Goal: Task Accomplishment & Management: Manage account settings

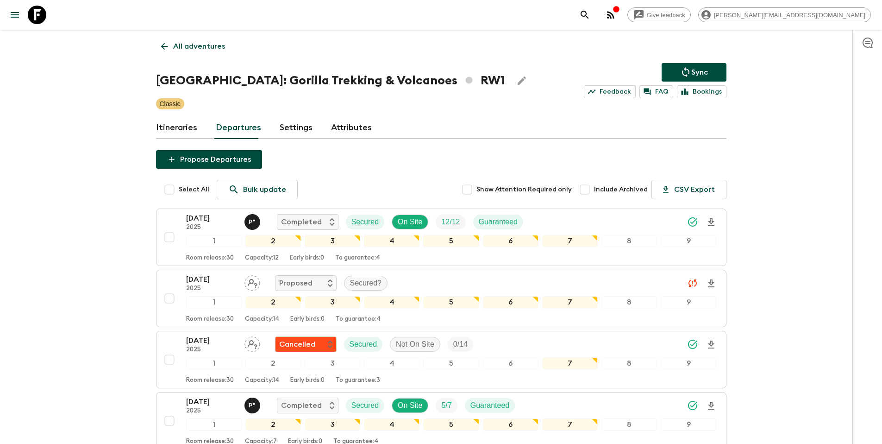
click at [199, 45] on p "All adventures" at bounding box center [199, 46] width 52 height 11
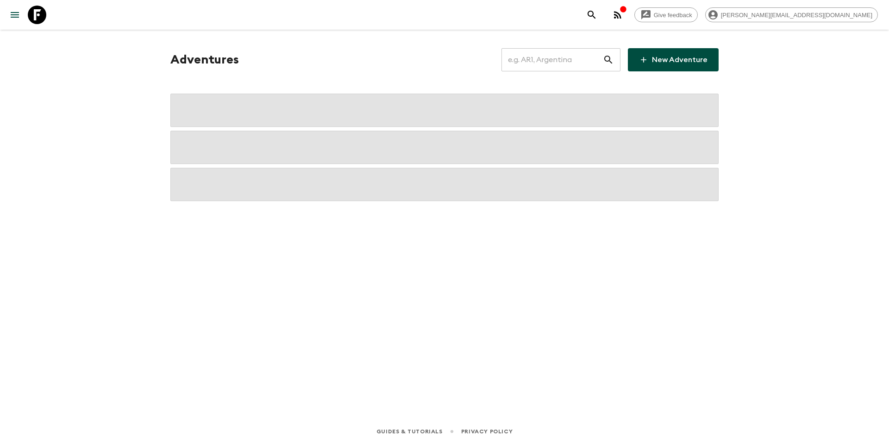
click at [551, 63] on input "text" at bounding box center [551, 60] width 101 height 26
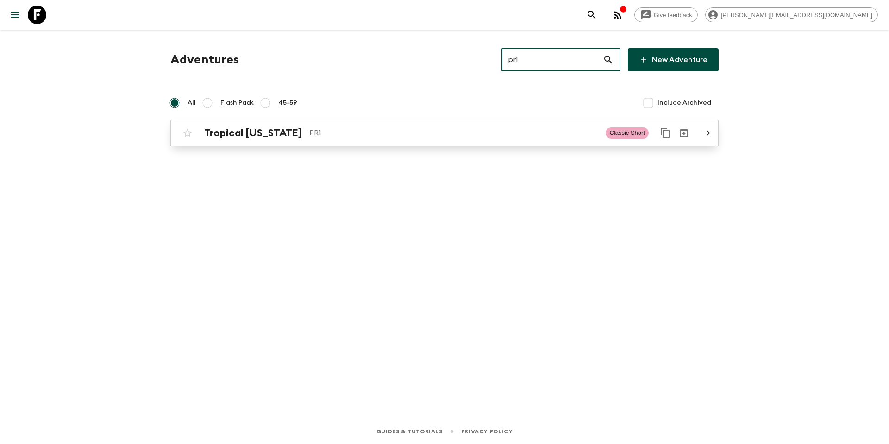
type input "pr1"
click at [363, 141] on div "Tropical [US_STATE] PR1 Classic Short" at bounding box center [426, 133] width 496 height 19
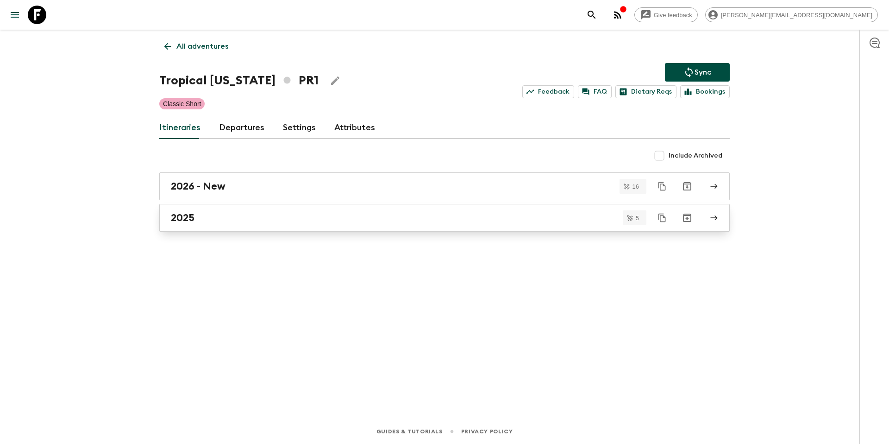
click at [243, 217] on div "2025" at bounding box center [436, 218] width 530 height 12
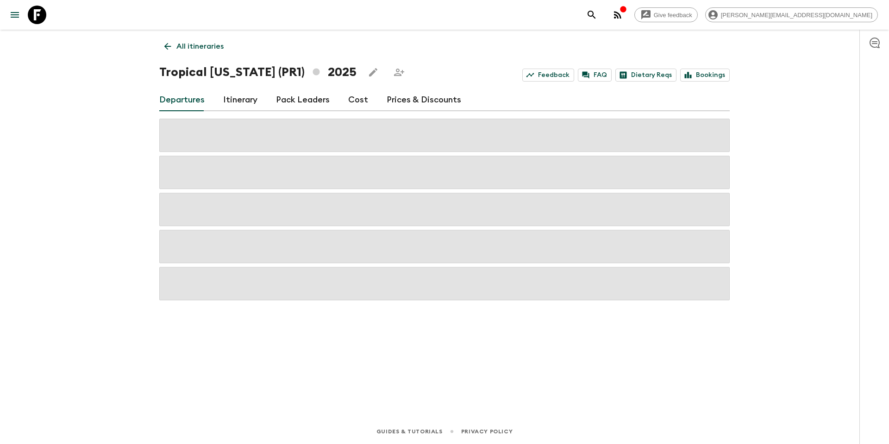
click at [415, 105] on link "Prices & Discounts" at bounding box center [424, 100] width 75 height 22
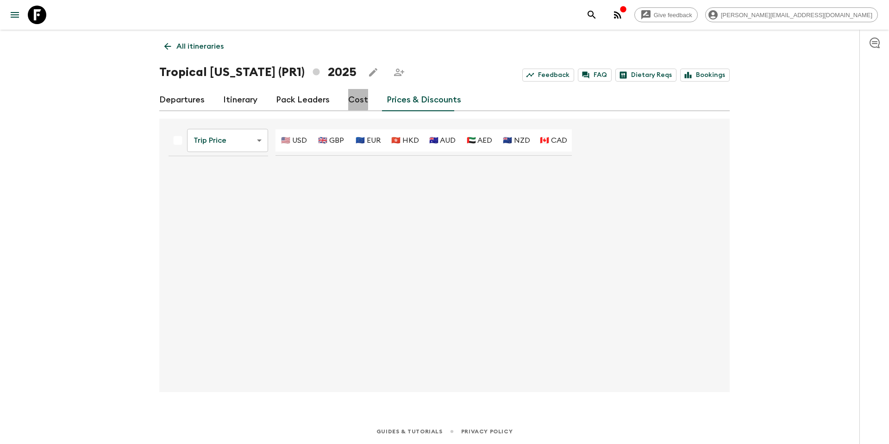
click at [348, 97] on link "Cost" at bounding box center [358, 100] width 20 height 22
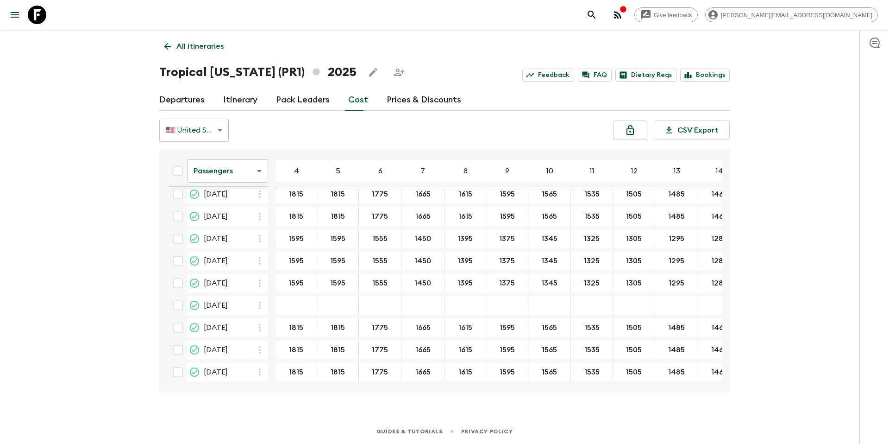
scroll to position [56, 0]
click at [213, 47] on p "All itineraries" at bounding box center [199, 46] width 47 height 11
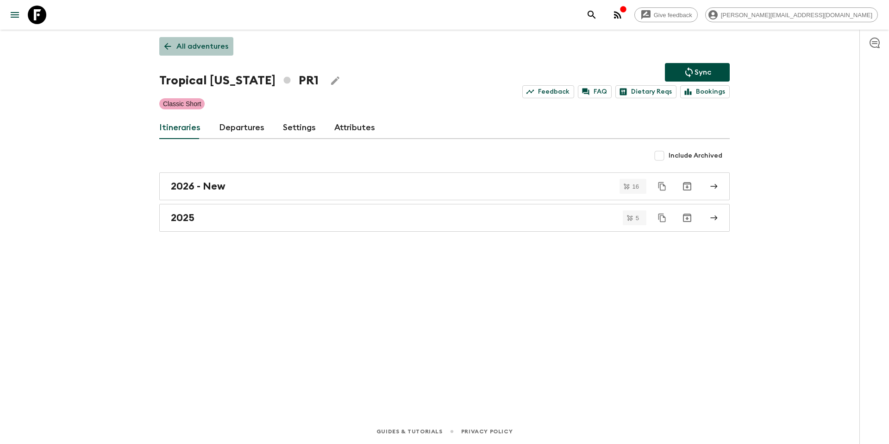
click at [213, 47] on p "All adventures" at bounding box center [202, 46] width 52 height 11
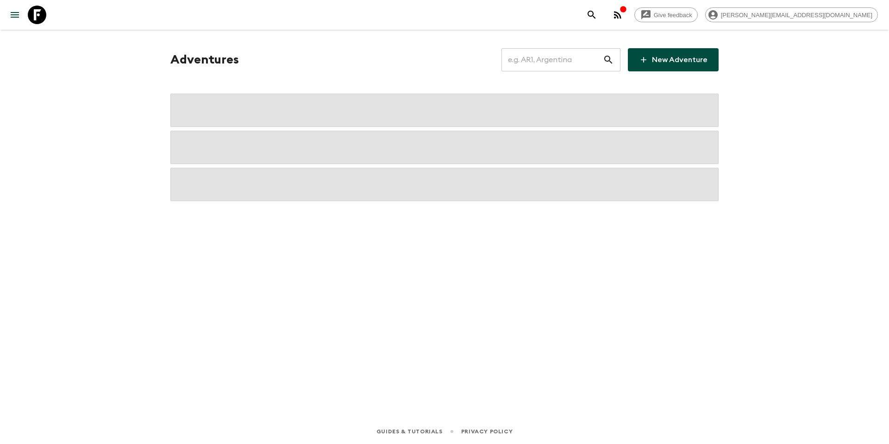
click at [529, 58] on input "text" at bounding box center [551, 60] width 101 height 26
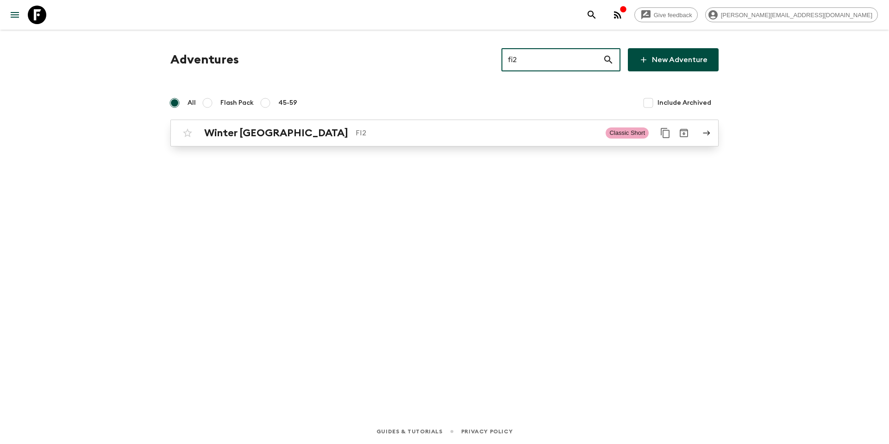
type input "fi2"
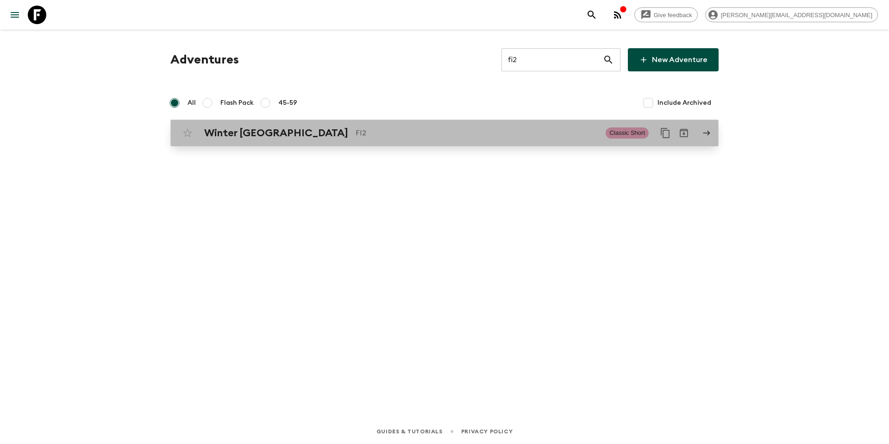
click at [356, 137] on p "FI2" at bounding box center [477, 132] width 243 height 11
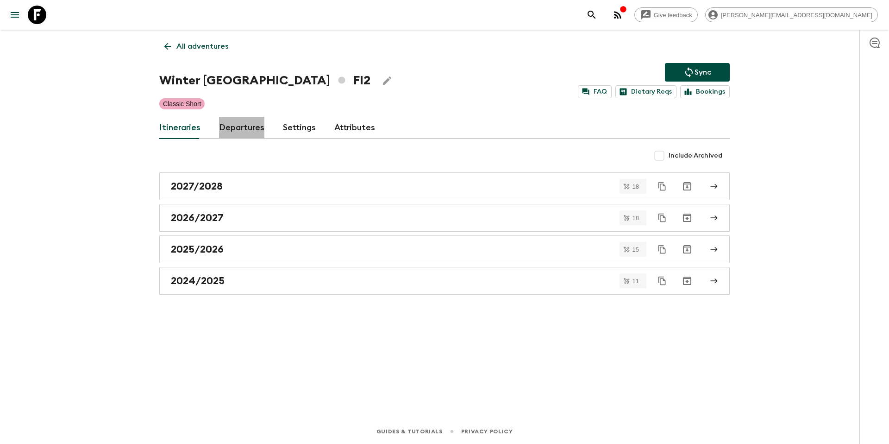
click at [256, 128] on link "Departures" at bounding box center [241, 128] width 45 height 22
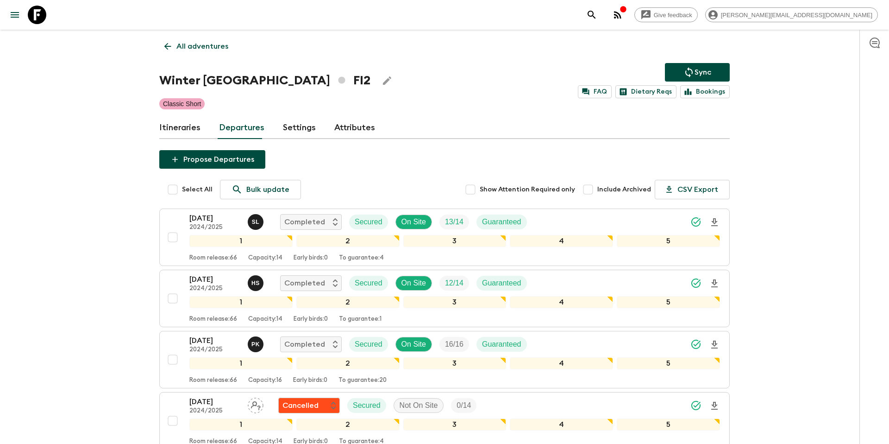
scroll to position [1158, 0]
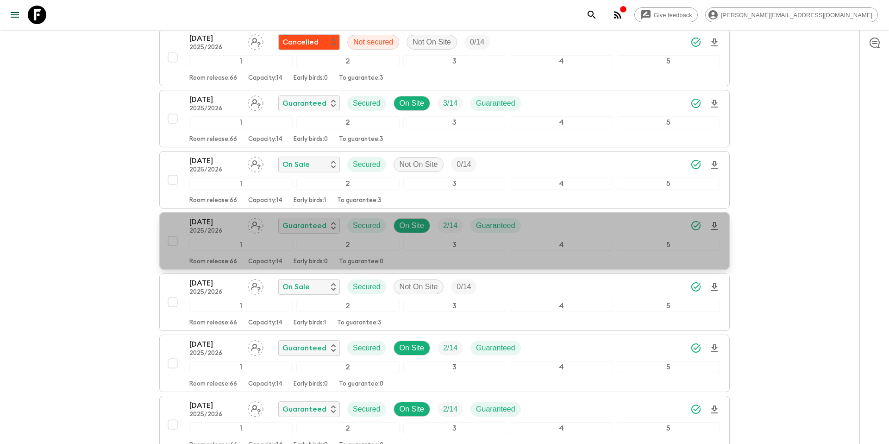
click at [561, 225] on div "[DATE] 2025/2026 Guaranteed Secured On Site 2 / 14 Guaranteed" at bounding box center [454, 225] width 531 height 19
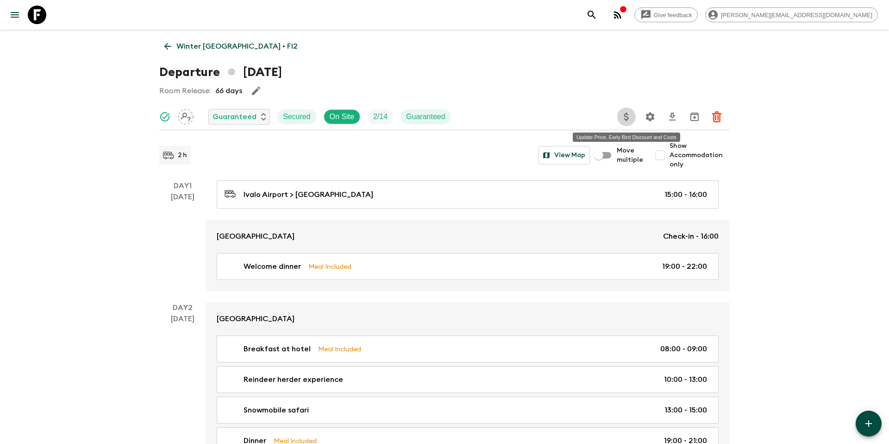
click at [626, 121] on icon "Update Price, Early Bird Discount and Costs" at bounding box center [626, 116] width 11 height 11
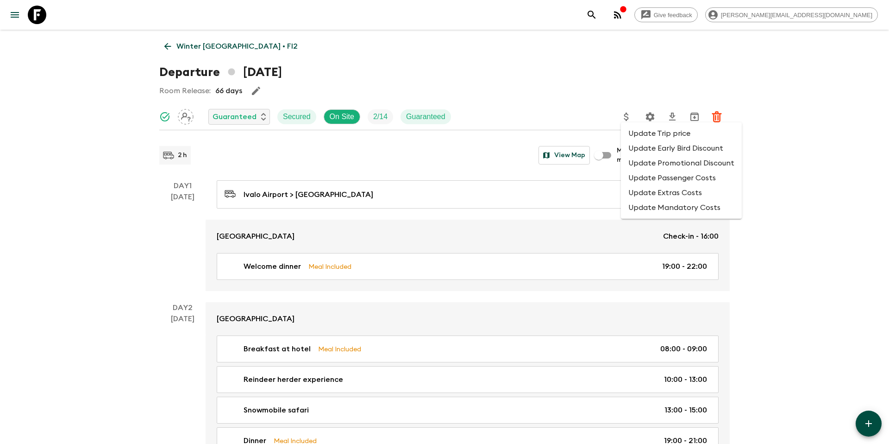
click at [631, 161] on li "Update Promotional Discount" at bounding box center [681, 163] width 121 height 15
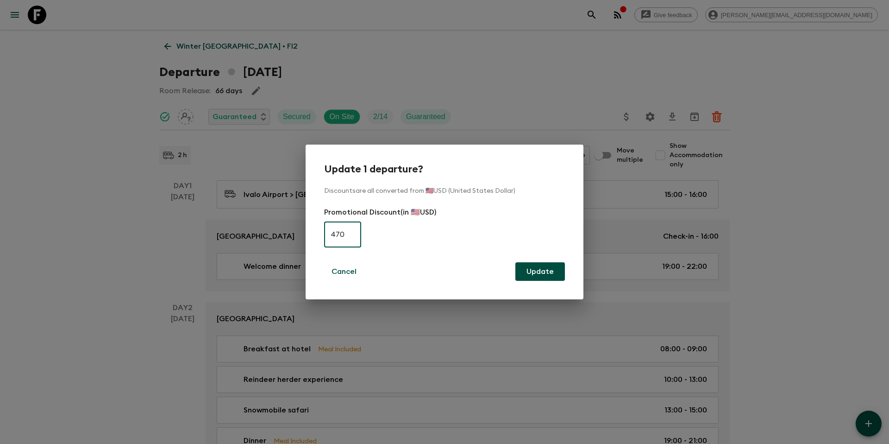
type input "470"
click at [551, 276] on button "Update" at bounding box center [540, 271] width 50 height 19
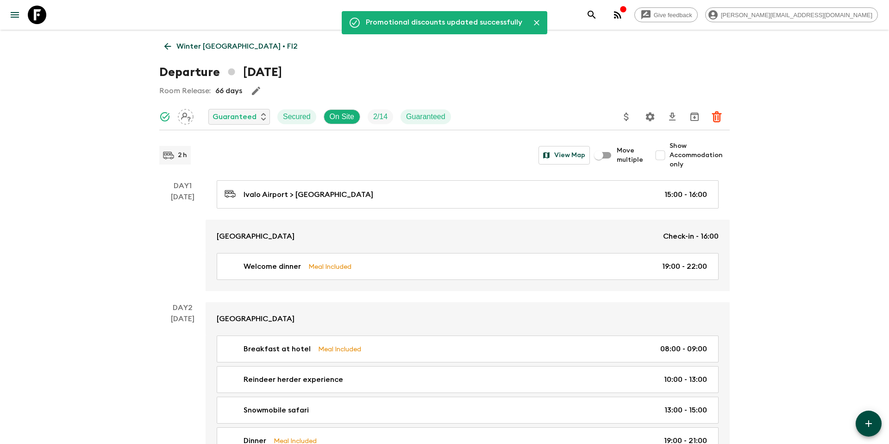
click at [194, 44] on p "Winter [GEOGRAPHIC_DATA] • FI2" at bounding box center [236, 46] width 121 height 11
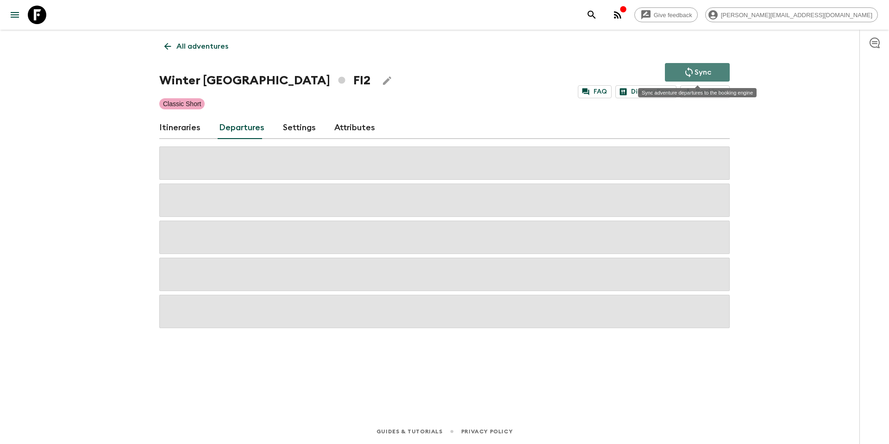
click at [713, 73] on button "Sync" at bounding box center [697, 72] width 65 height 19
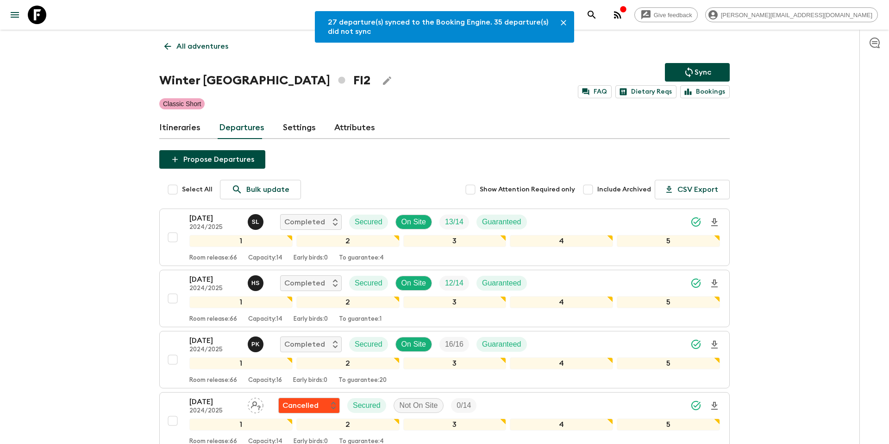
click at [208, 67] on div "Winter Finland FI2 Sync FAQ Dietary Reqs Bookings" at bounding box center [444, 80] width 570 height 35
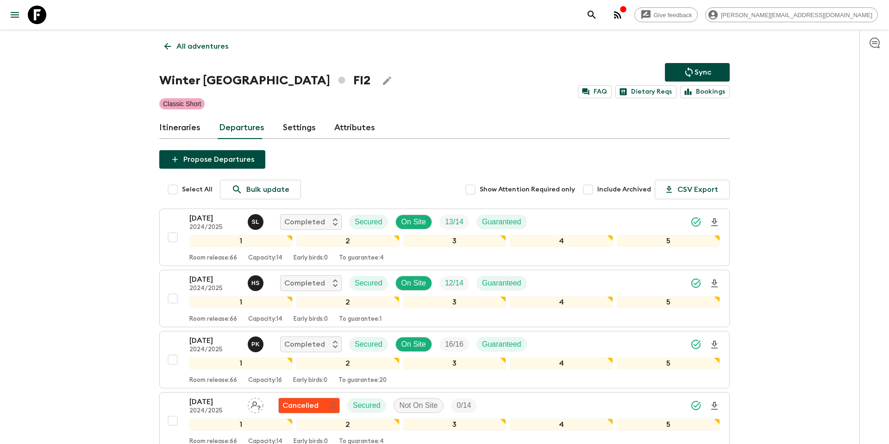
click at [209, 53] on link "All adventures" at bounding box center [196, 46] width 74 height 19
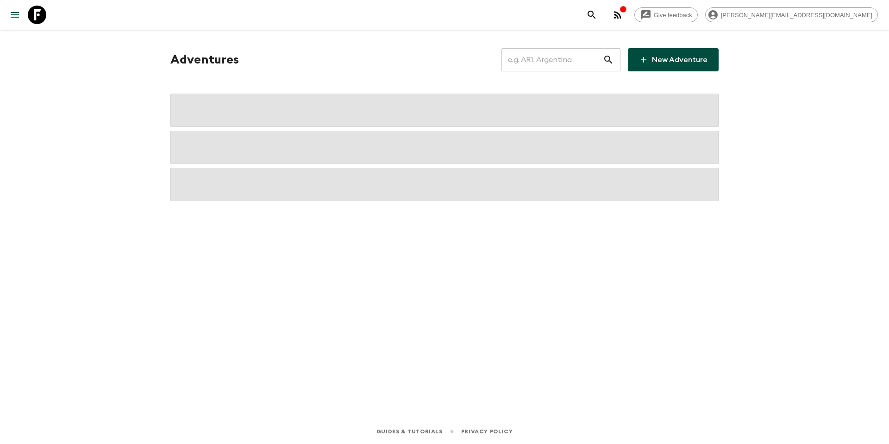
click at [552, 60] on input "text" at bounding box center [551, 60] width 101 height 26
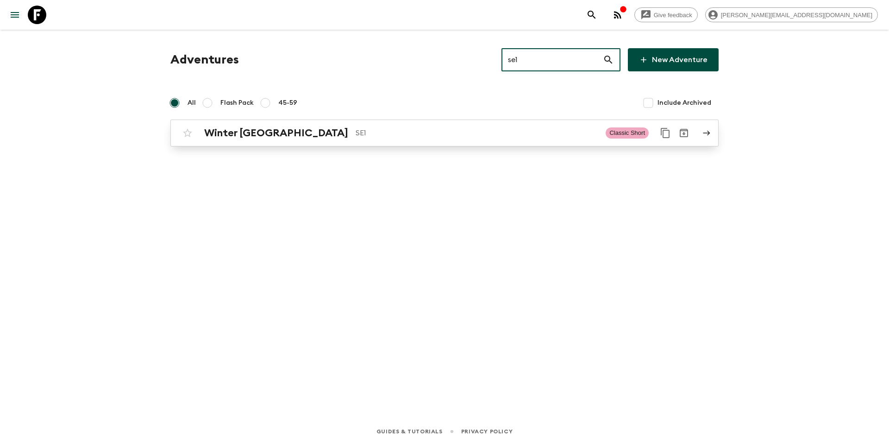
type input "se1"
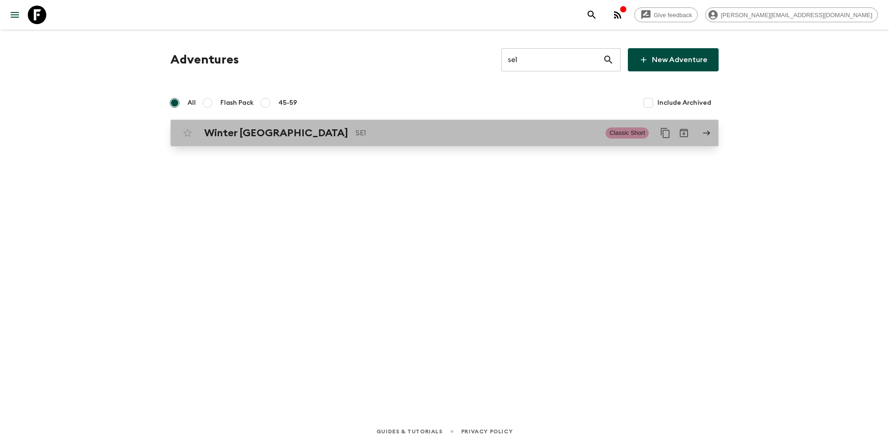
click at [412, 138] on div "Winter [GEOGRAPHIC_DATA] SE1" at bounding box center [401, 133] width 394 height 12
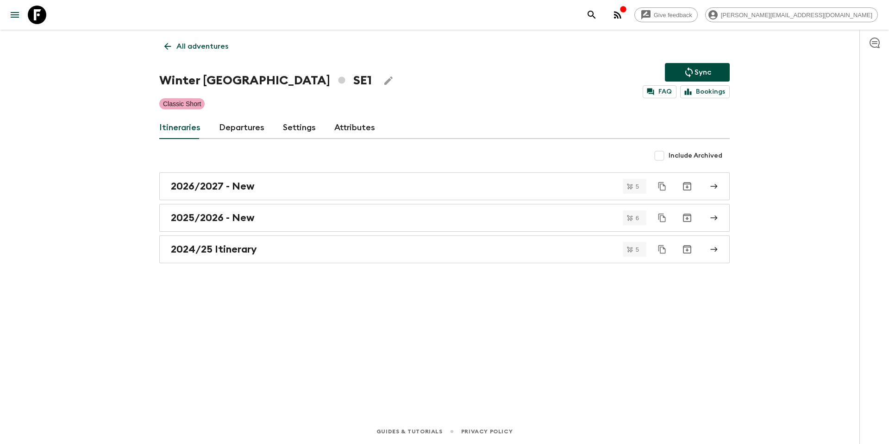
click at [232, 125] on link "Departures" at bounding box center [241, 128] width 45 height 22
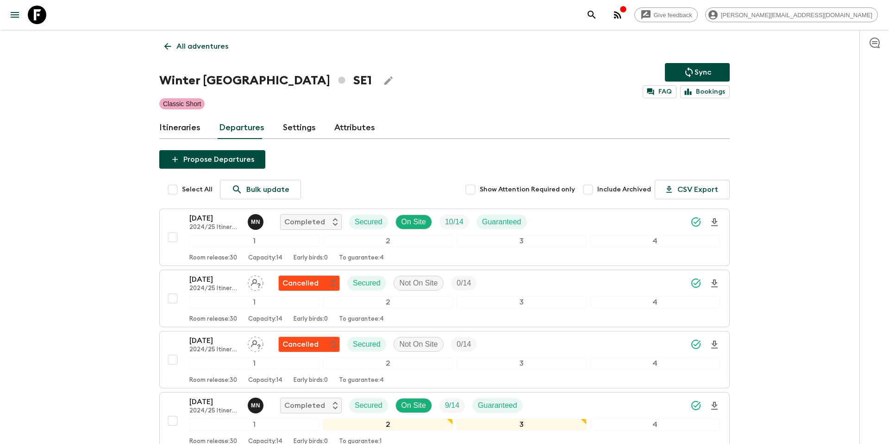
scroll to position [485, 0]
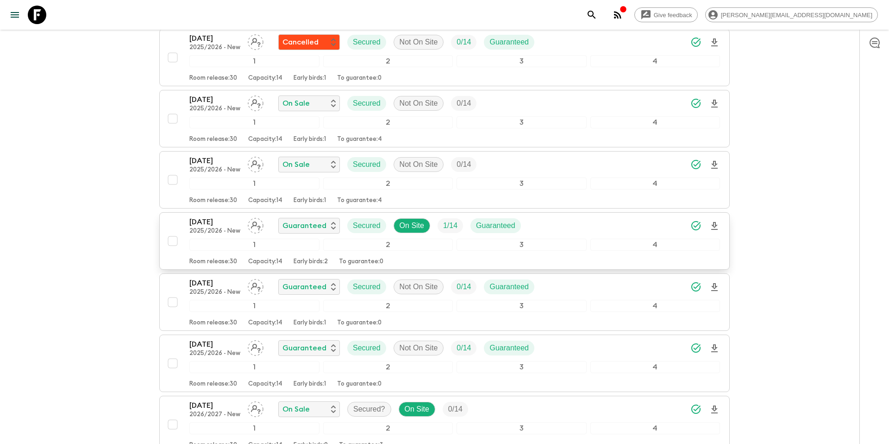
click at [549, 224] on div "[DATE] 2025/2026 - New Guaranteed Secured On Site 1 / 14 Guaranteed" at bounding box center [454, 225] width 531 height 19
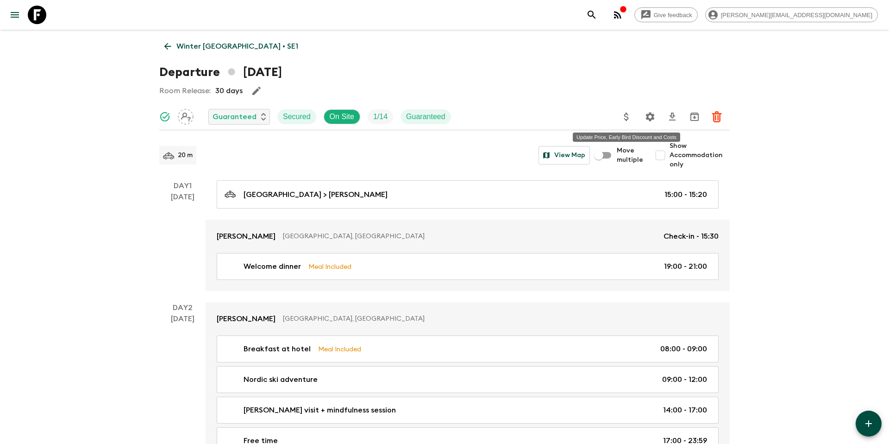
click at [627, 121] on icon "Update Price, Early Bird Discount and Costs" at bounding box center [626, 116] width 11 height 11
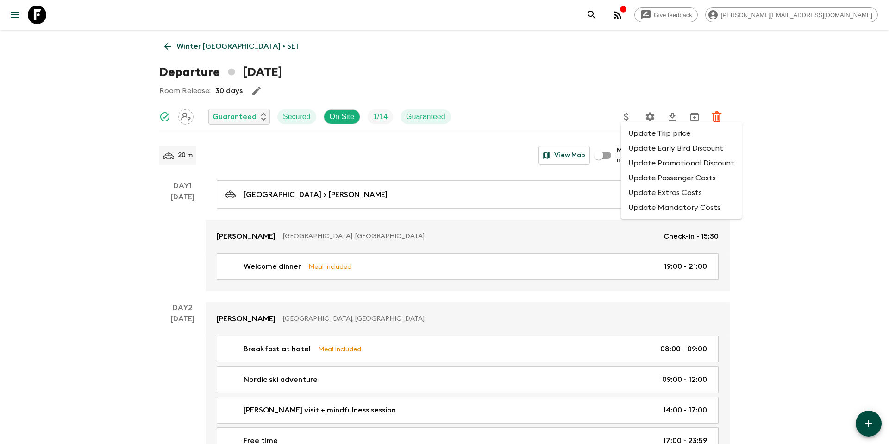
click at [639, 161] on li "Update Promotional Discount" at bounding box center [681, 163] width 121 height 15
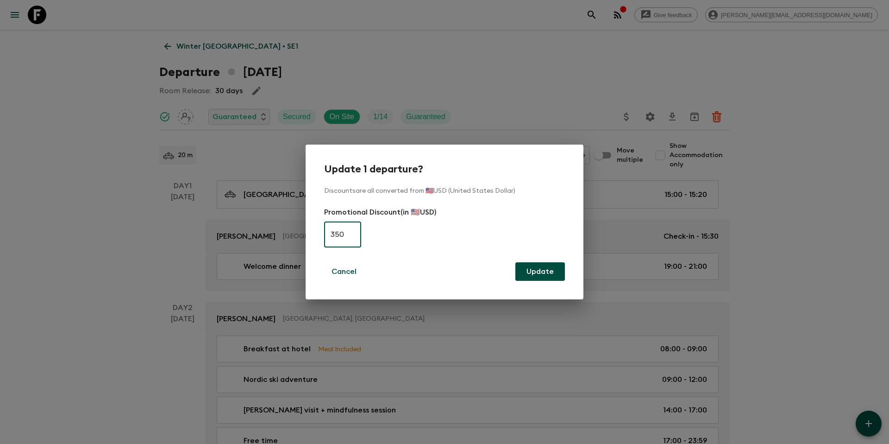
type input "350"
click at [554, 274] on button "Update" at bounding box center [540, 271] width 50 height 19
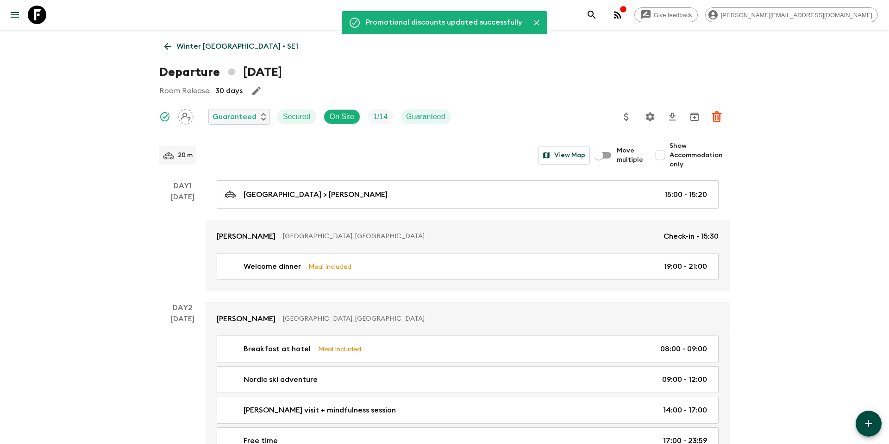
click at [226, 43] on p "Winter [GEOGRAPHIC_DATA] • SE1" at bounding box center [237, 46] width 122 height 11
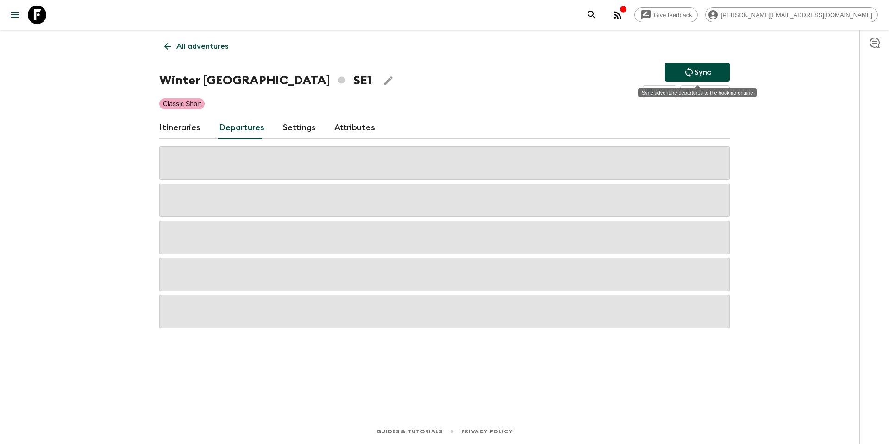
click at [702, 75] on p "Sync" at bounding box center [703, 72] width 17 height 11
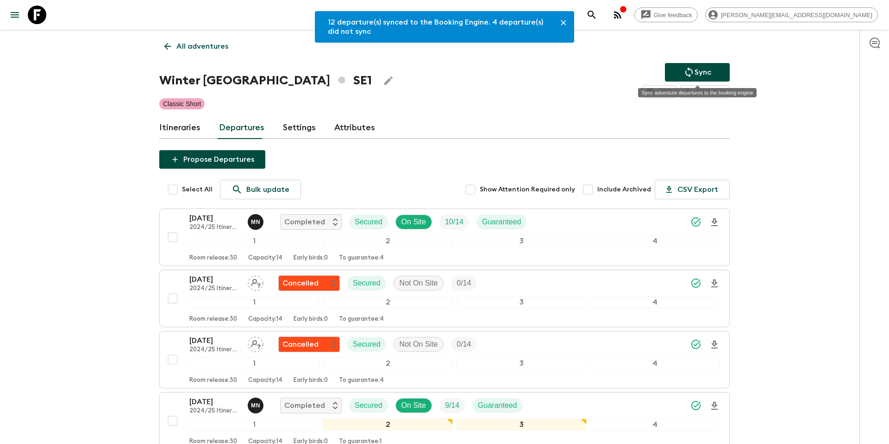
click at [702, 75] on p "Sync" at bounding box center [703, 72] width 17 height 11
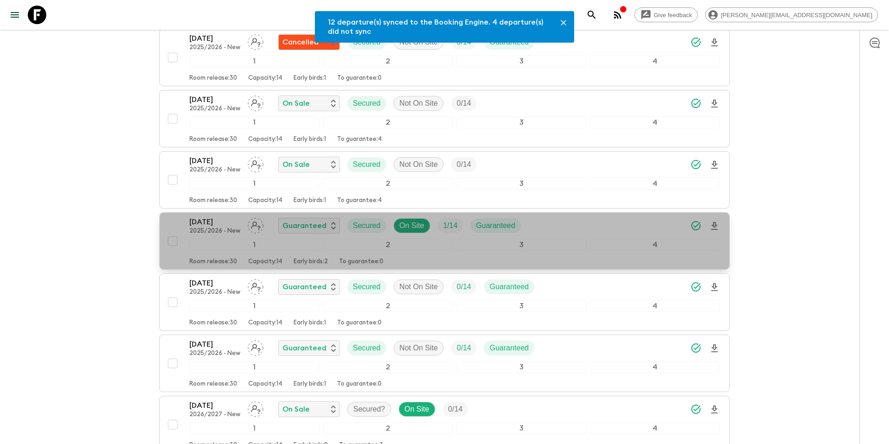
click at [563, 221] on div "[DATE] 2025/2026 - New Guaranteed Secured On Site 1 / 14 Guaranteed" at bounding box center [454, 225] width 531 height 19
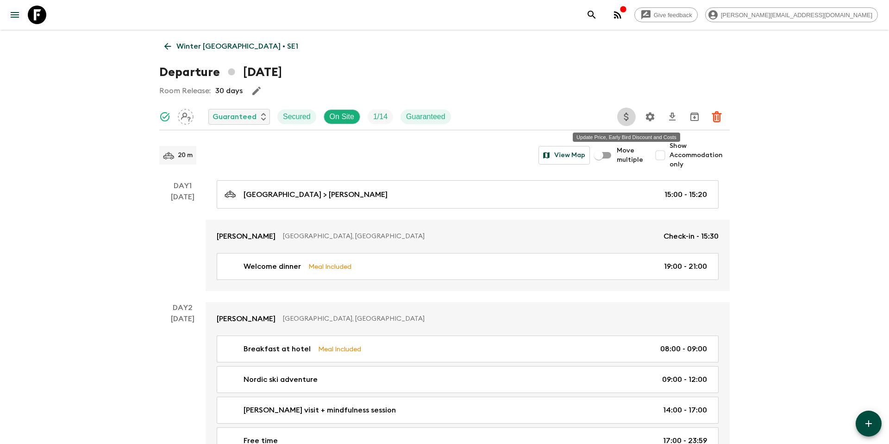
click at [624, 123] on button "Update Price, Early Bird Discount and Costs" at bounding box center [626, 116] width 19 height 19
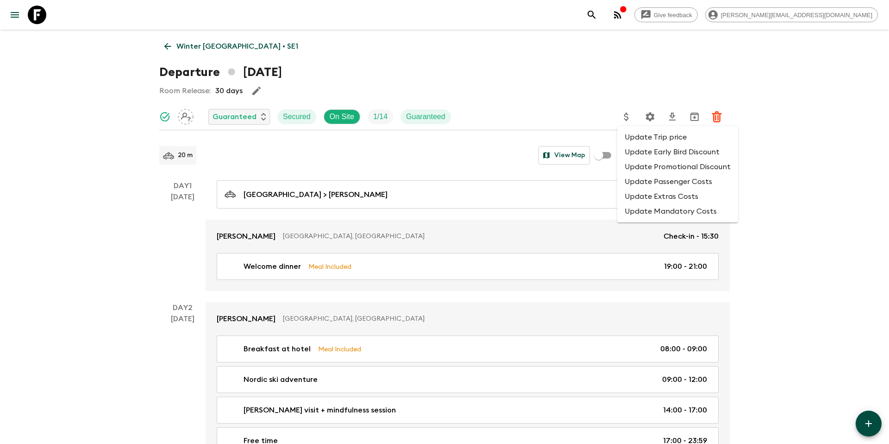
click at [651, 165] on li "Update Promotional Discount" at bounding box center [677, 166] width 121 height 15
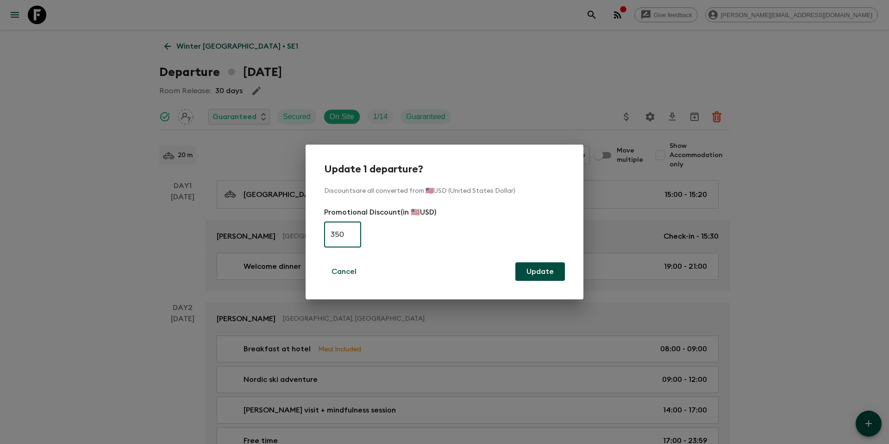
click at [341, 243] on input "350" at bounding box center [342, 234] width 37 height 26
click at [341, 242] on input "350" at bounding box center [342, 234] width 37 height 26
click at [344, 236] on input "35" at bounding box center [342, 234] width 37 height 26
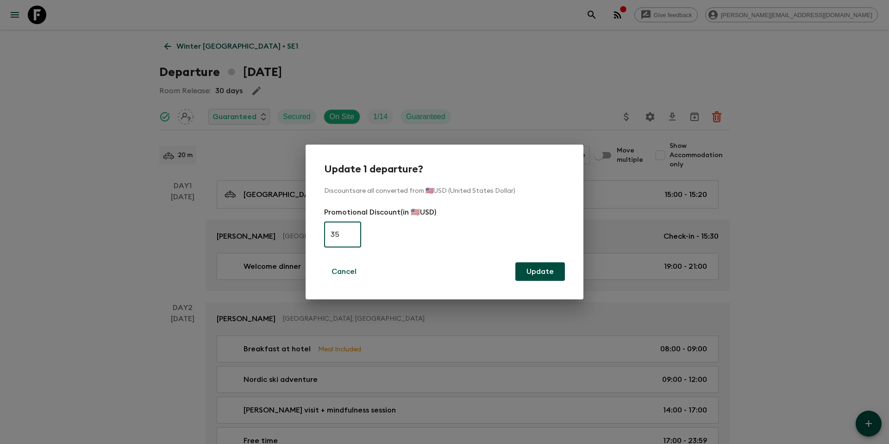
click at [344, 236] on input "35" at bounding box center [342, 234] width 37 height 26
type input "0"
click at [527, 274] on button "Update" at bounding box center [540, 271] width 50 height 19
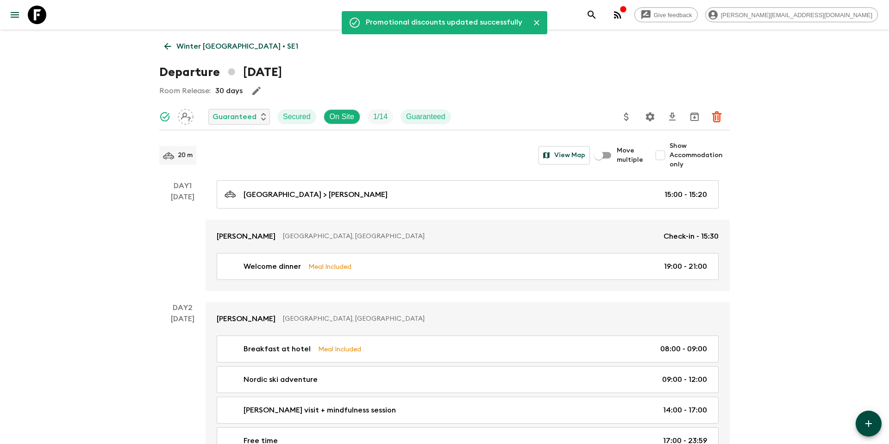
click at [238, 45] on p "Winter [GEOGRAPHIC_DATA] • SE1" at bounding box center [237, 46] width 122 height 11
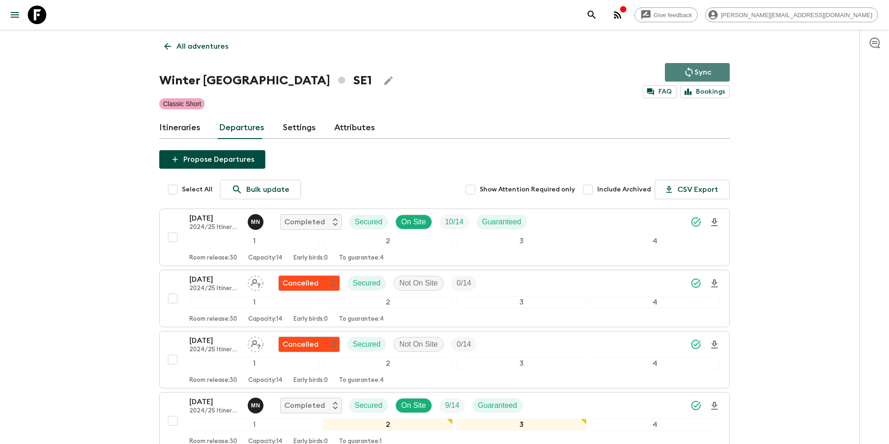
click at [708, 75] on p "Sync" at bounding box center [703, 72] width 17 height 11
click at [204, 47] on p "All adventures" at bounding box center [202, 46] width 52 height 11
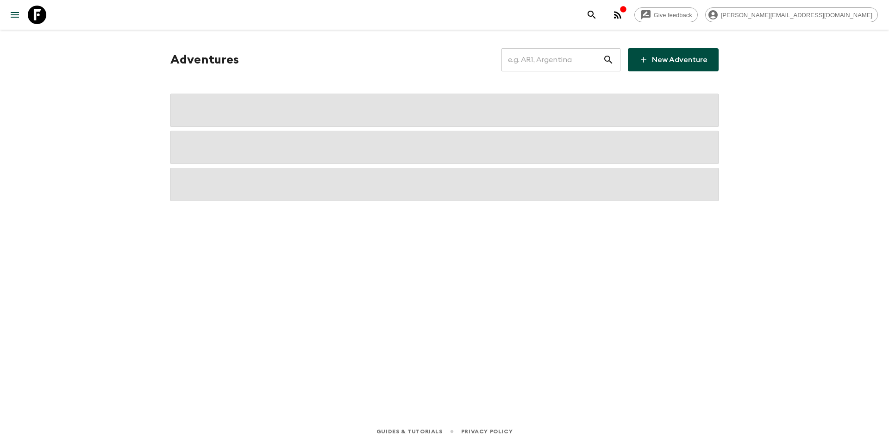
click at [555, 63] on input "text" at bounding box center [551, 60] width 101 height 26
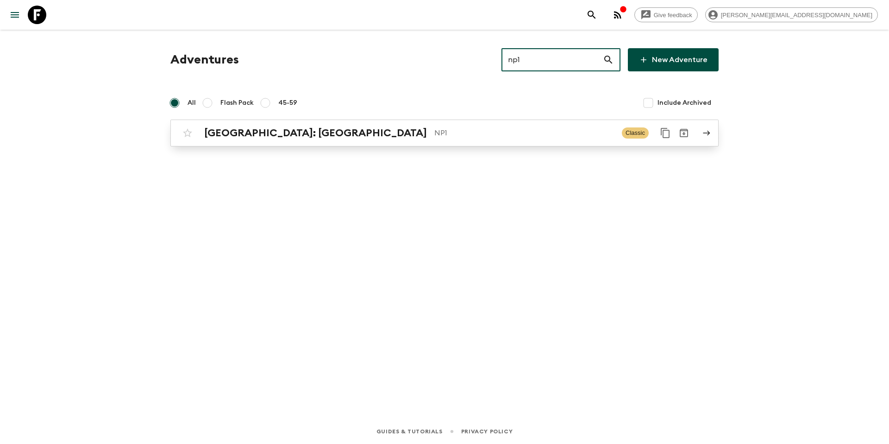
type input "np1"
click at [434, 131] on p "NP1" at bounding box center [524, 132] width 180 height 11
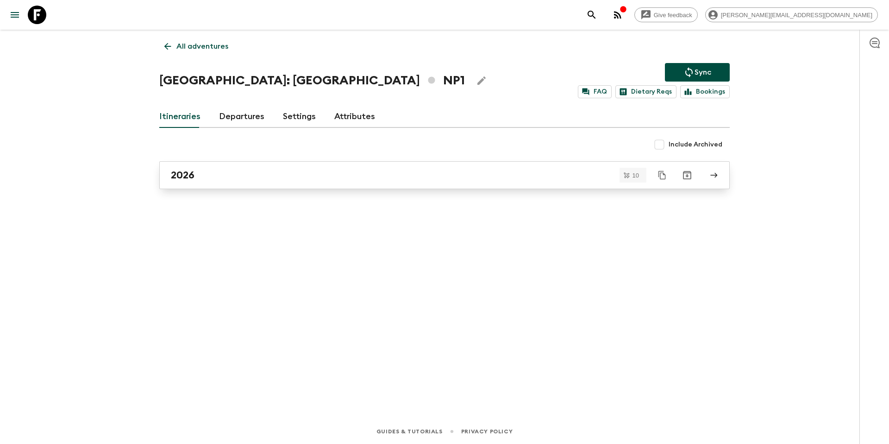
click at [230, 174] on div "2026" at bounding box center [436, 175] width 530 height 12
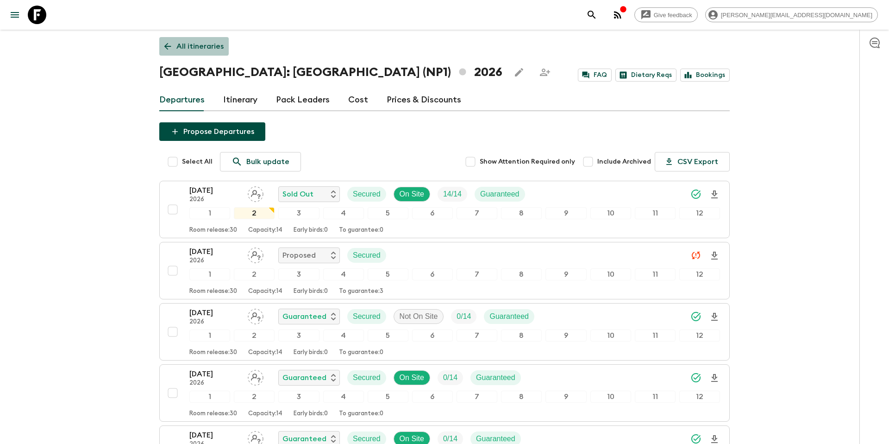
click at [182, 44] on p "All itineraries" at bounding box center [199, 46] width 47 height 11
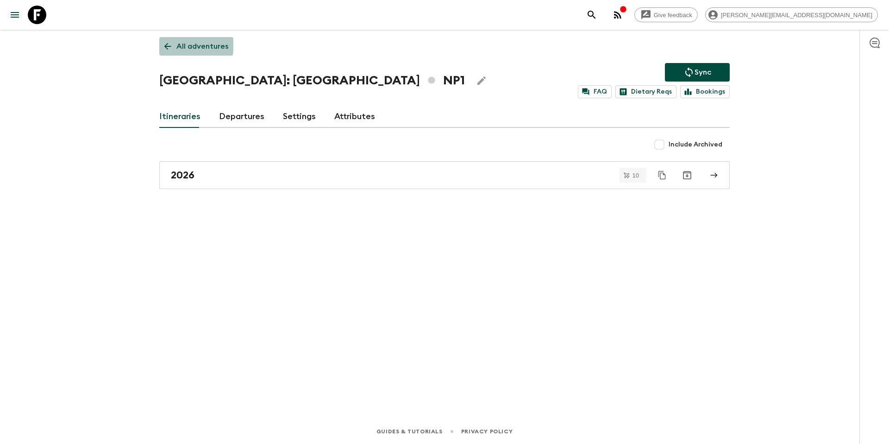
click at [182, 44] on p "All adventures" at bounding box center [202, 46] width 52 height 11
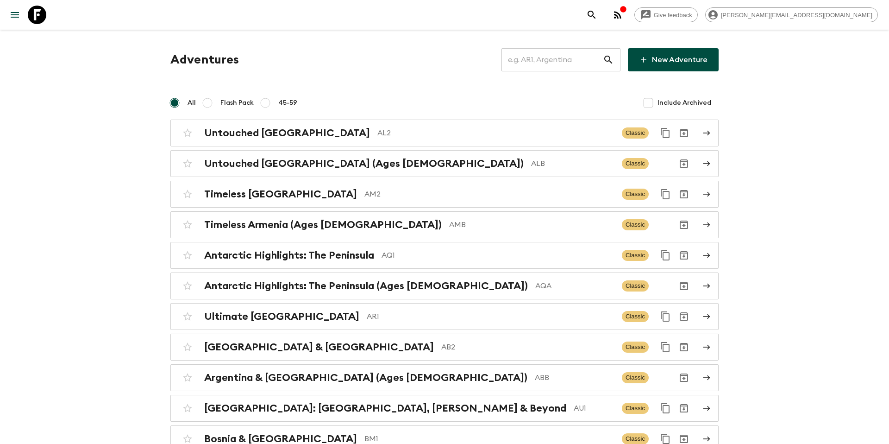
click at [564, 66] on input "text" at bounding box center [551, 60] width 101 height 26
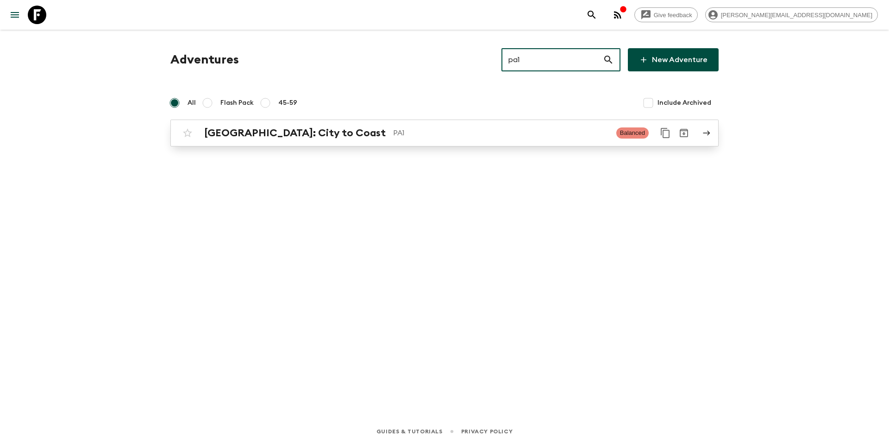
type input "pa1"
click at [393, 135] on p "PA1" at bounding box center [501, 132] width 216 height 11
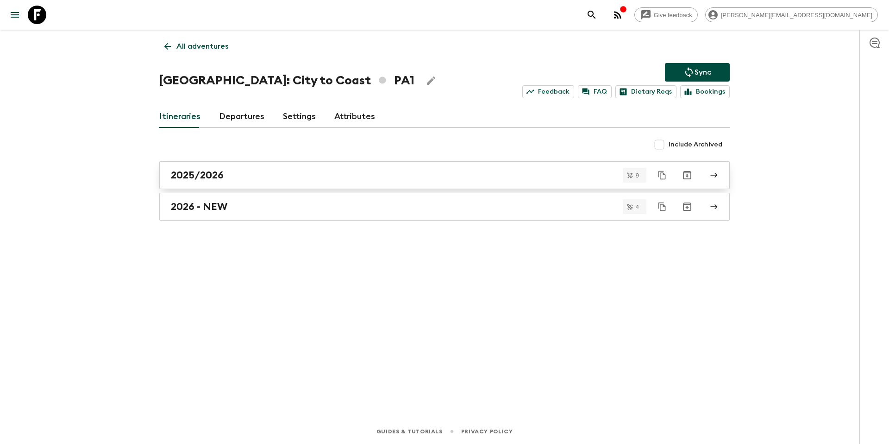
click at [238, 172] on div "2025/2026" at bounding box center [436, 175] width 530 height 12
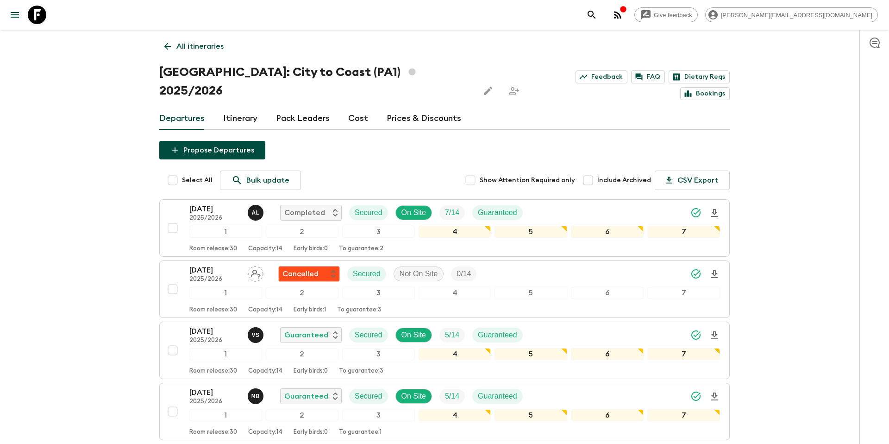
click at [210, 41] on p "All itineraries" at bounding box center [199, 46] width 47 height 11
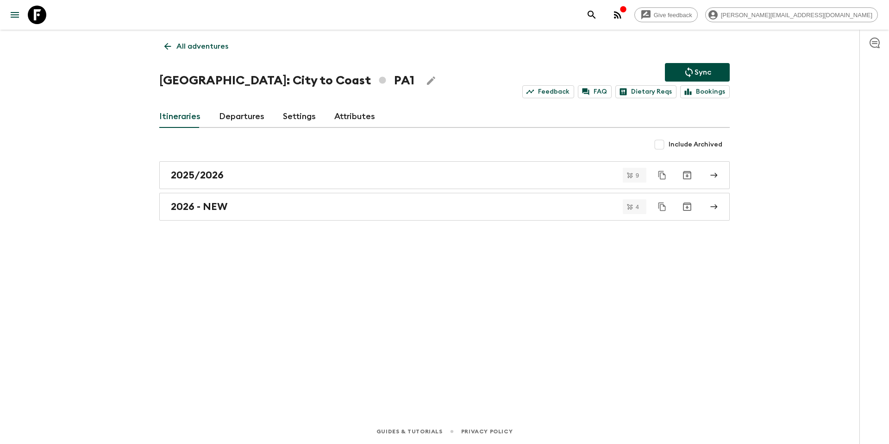
click at [239, 111] on link "Departures" at bounding box center [241, 117] width 45 height 22
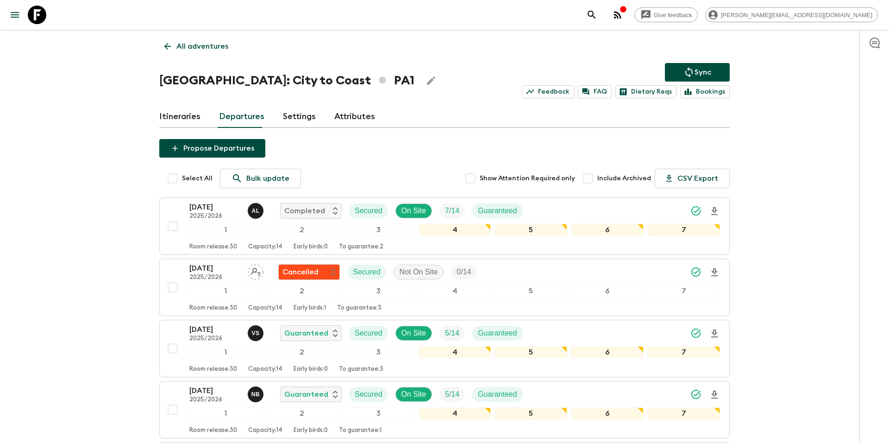
click at [204, 49] on p "All adventures" at bounding box center [202, 46] width 52 height 11
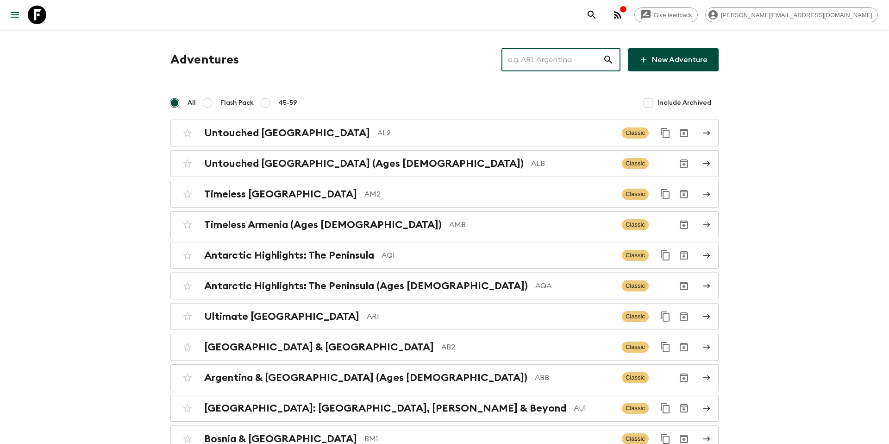
click at [561, 63] on input "text" at bounding box center [551, 60] width 101 height 26
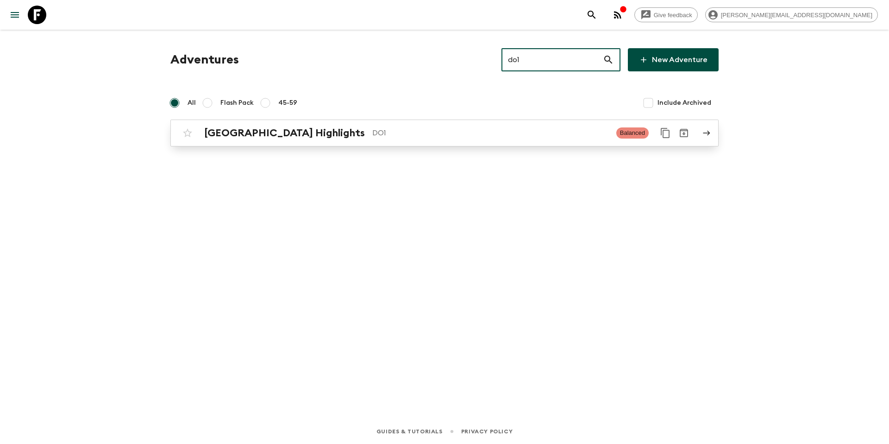
type input "do1"
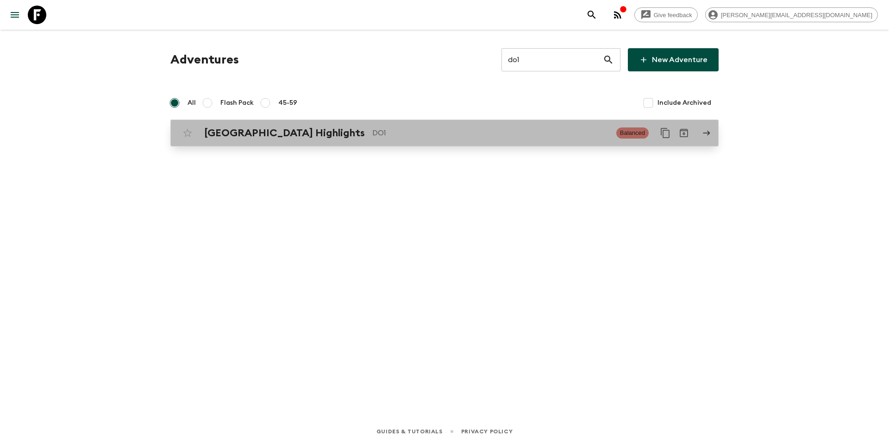
click at [431, 133] on p "DO1" at bounding box center [490, 132] width 237 height 11
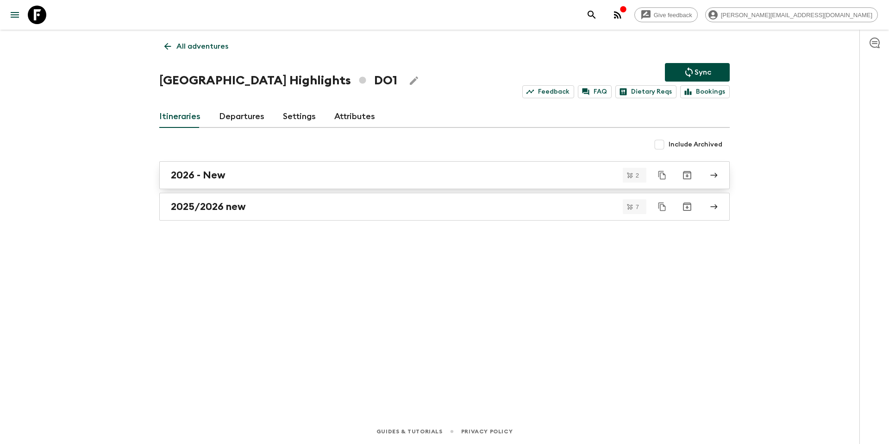
click at [290, 179] on div "2026 - New" at bounding box center [436, 175] width 530 height 12
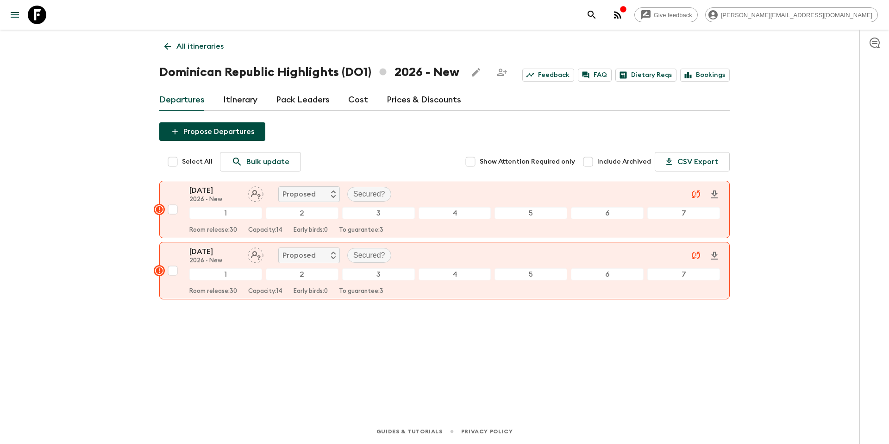
click at [219, 51] on p "All itineraries" at bounding box center [199, 46] width 47 height 11
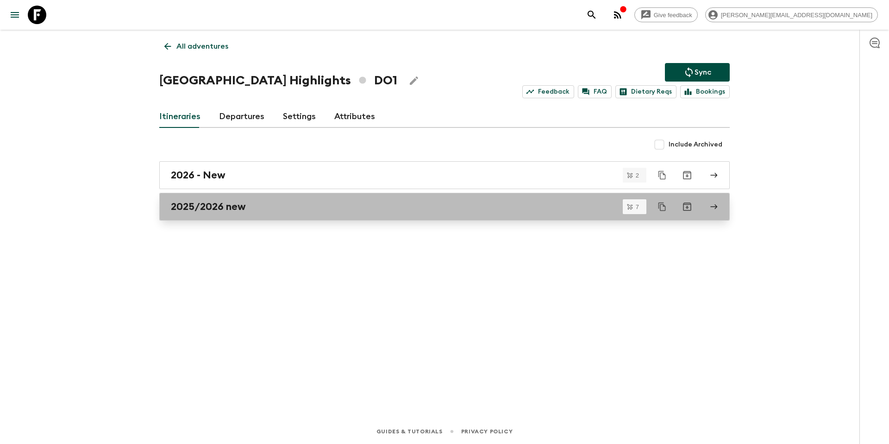
click at [229, 207] on h2 "2025/2026 new" at bounding box center [208, 206] width 75 height 12
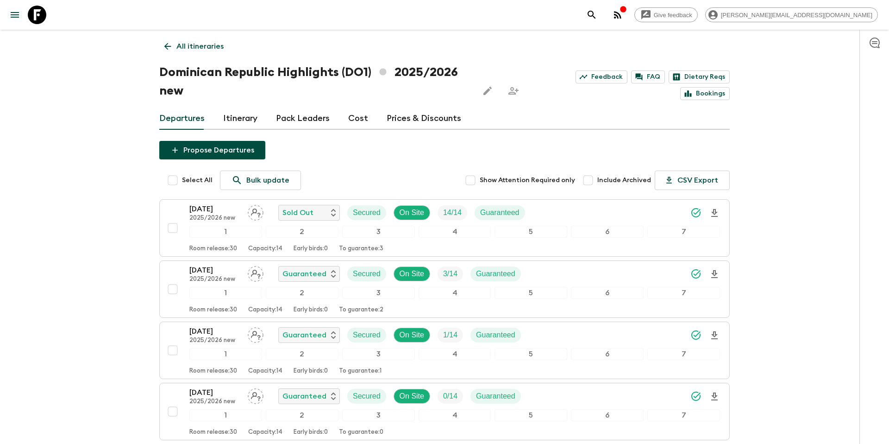
click at [216, 48] on p "All itineraries" at bounding box center [199, 46] width 47 height 11
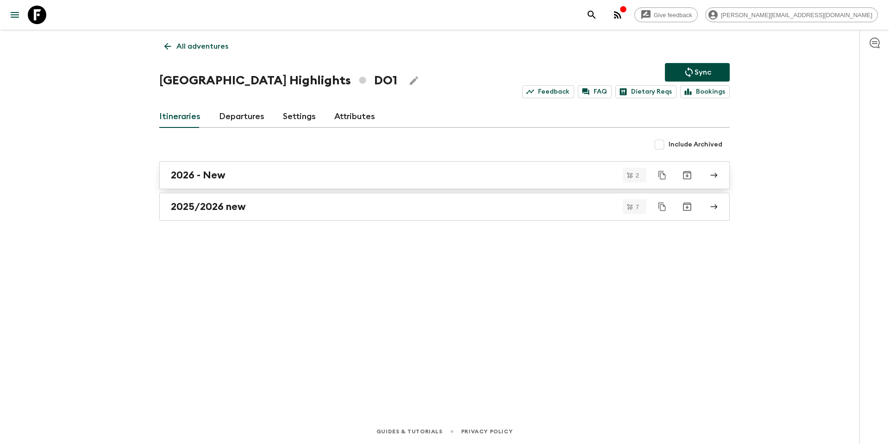
click at [206, 176] on h2 "2026 - New" at bounding box center [198, 175] width 55 height 12
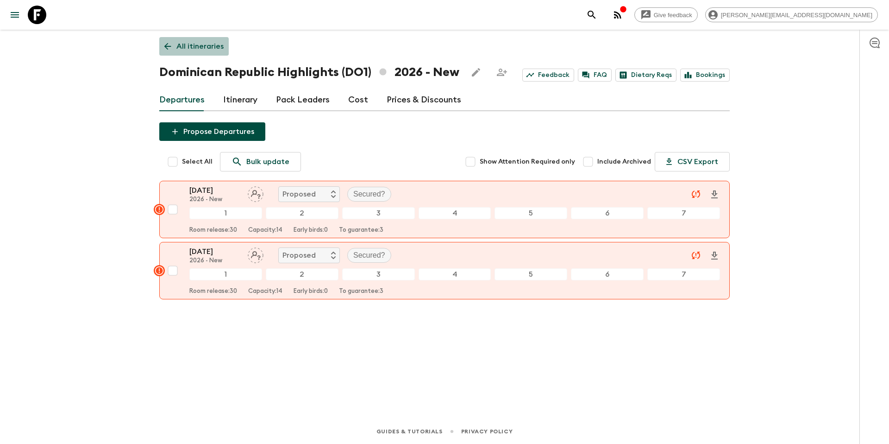
click at [184, 51] on p "All itineraries" at bounding box center [199, 46] width 47 height 11
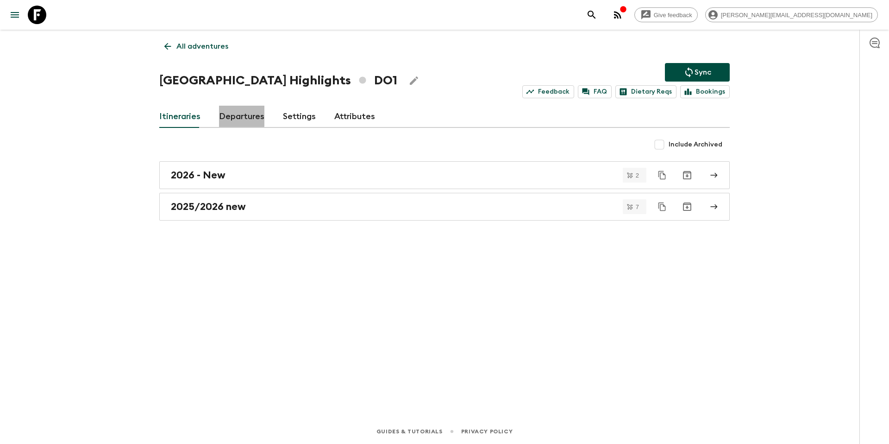
click at [239, 112] on link "Departures" at bounding box center [241, 117] width 45 height 22
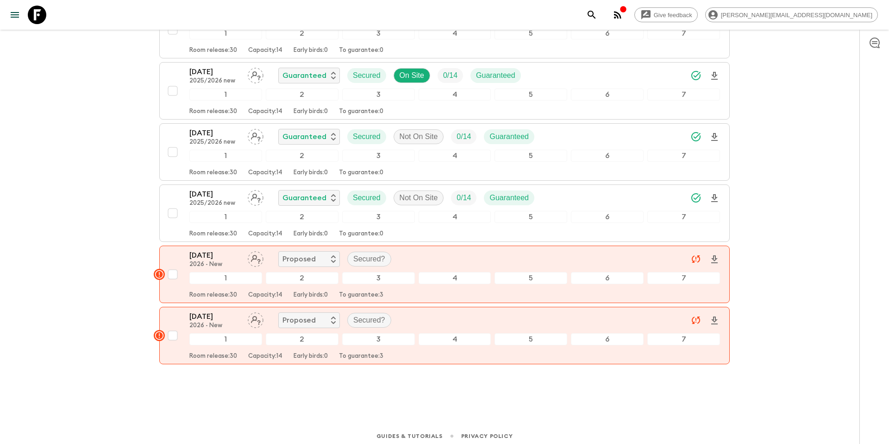
scroll to position [384, 0]
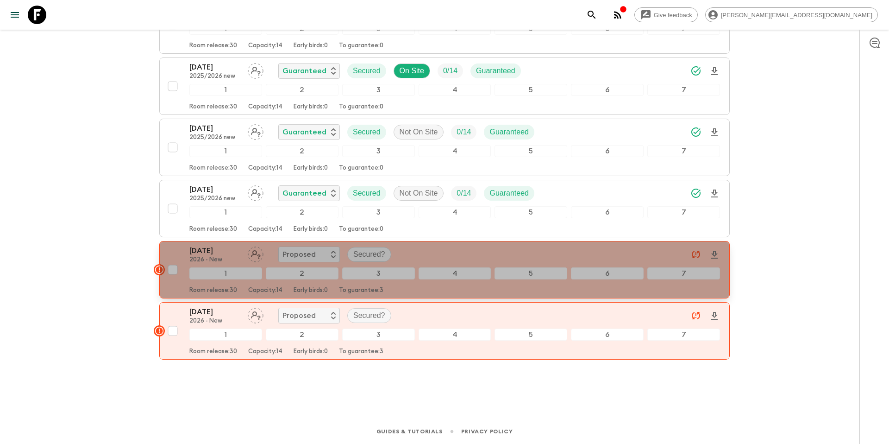
click at [159, 271] on icon "button" at bounding box center [159, 269] width 8 height 8
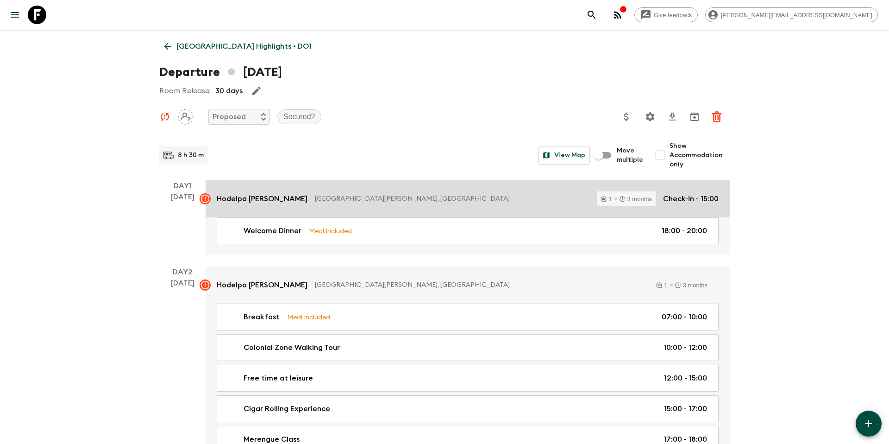
click at [300, 196] on p "Hodelpa [PERSON_NAME]" at bounding box center [262, 198] width 91 height 11
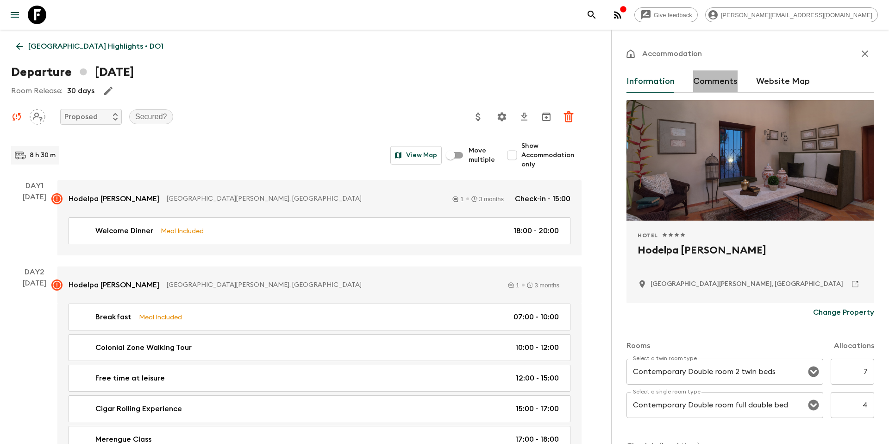
click at [722, 85] on button "Comments" at bounding box center [715, 81] width 44 height 22
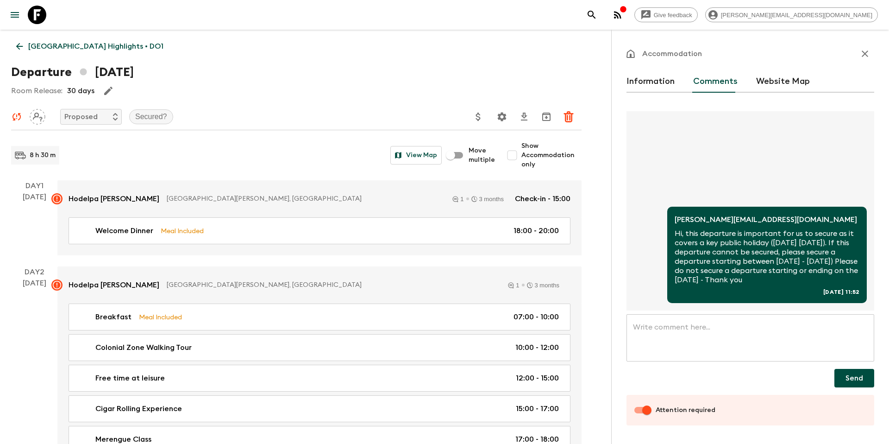
click at [129, 44] on p "[GEOGRAPHIC_DATA] Highlights • DO1" at bounding box center [95, 46] width 135 height 11
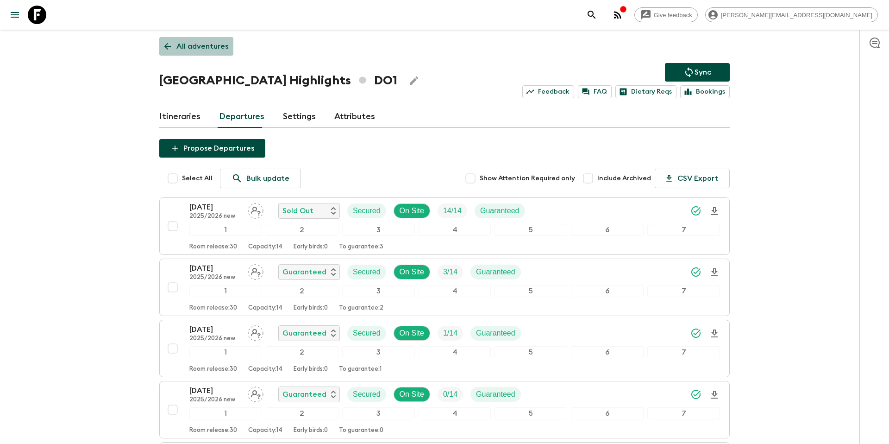
click at [213, 49] on p "All adventures" at bounding box center [202, 46] width 52 height 11
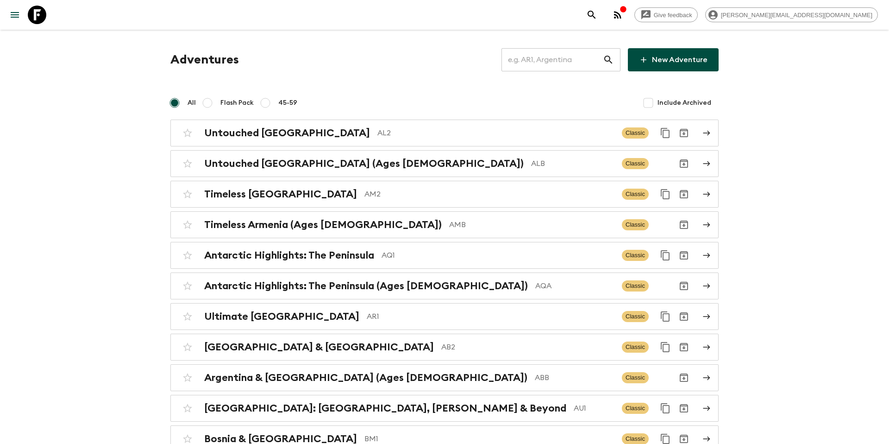
click at [550, 68] on input "text" at bounding box center [551, 60] width 101 height 26
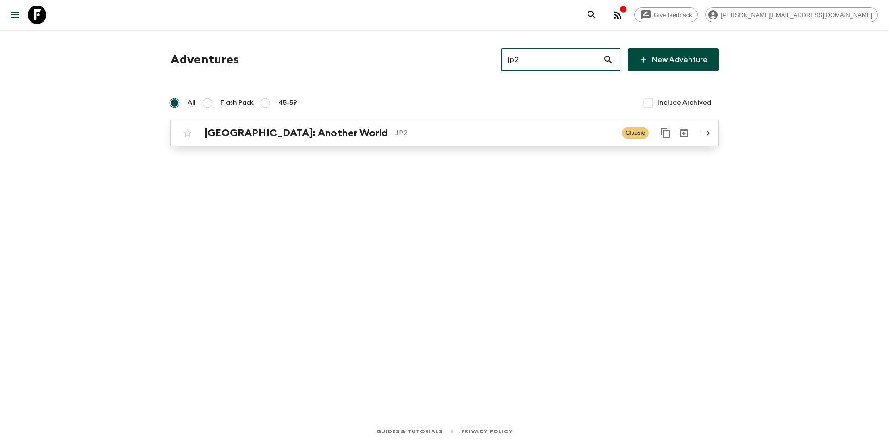
type input "jp2"
click at [420, 137] on p "JP2" at bounding box center [504, 132] width 219 height 11
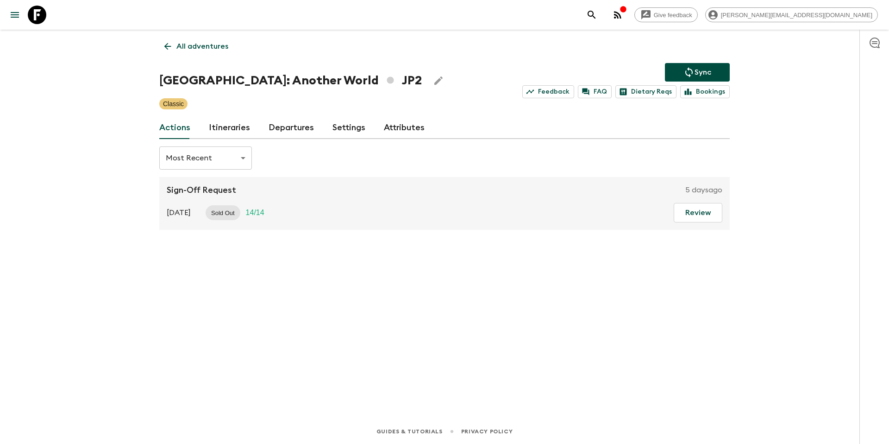
click at [228, 128] on link "Itineraries" at bounding box center [229, 128] width 41 height 22
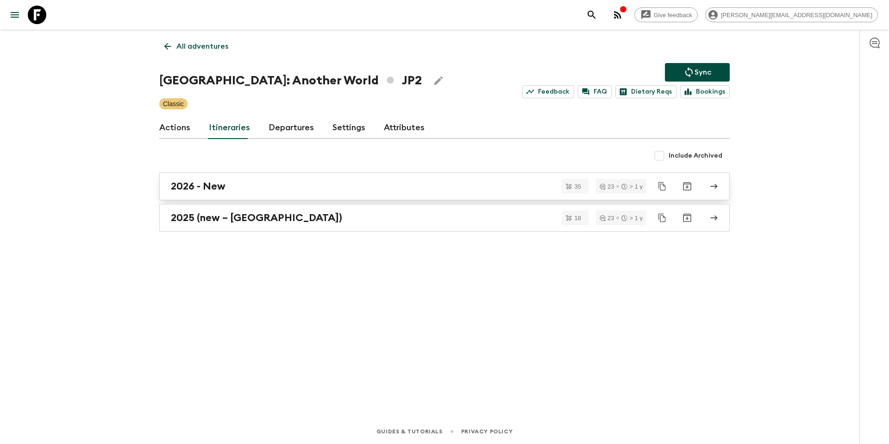
click at [249, 186] on div "2026 - New" at bounding box center [436, 186] width 530 height 12
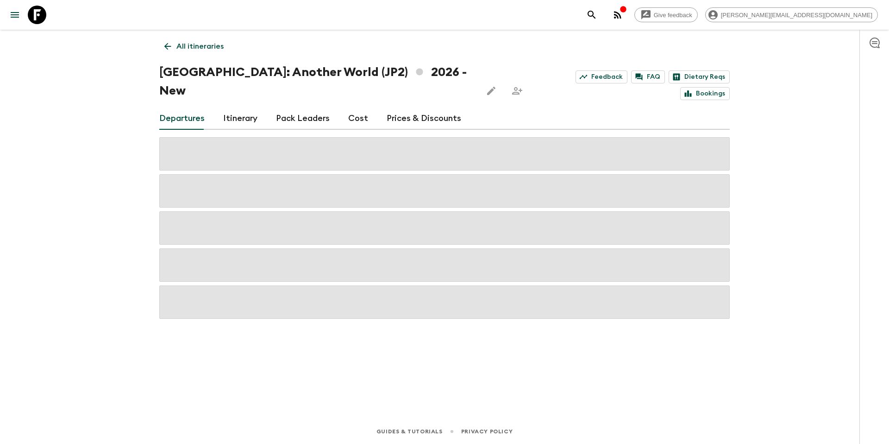
click at [409, 107] on link "Prices & Discounts" at bounding box center [424, 118] width 75 height 22
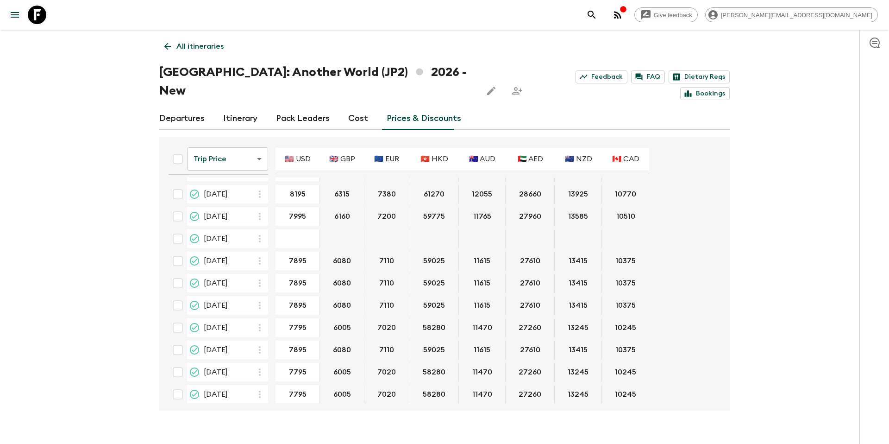
scroll to position [173, 0]
paste input "02 Apr 2026; 🇺🇸 USD"
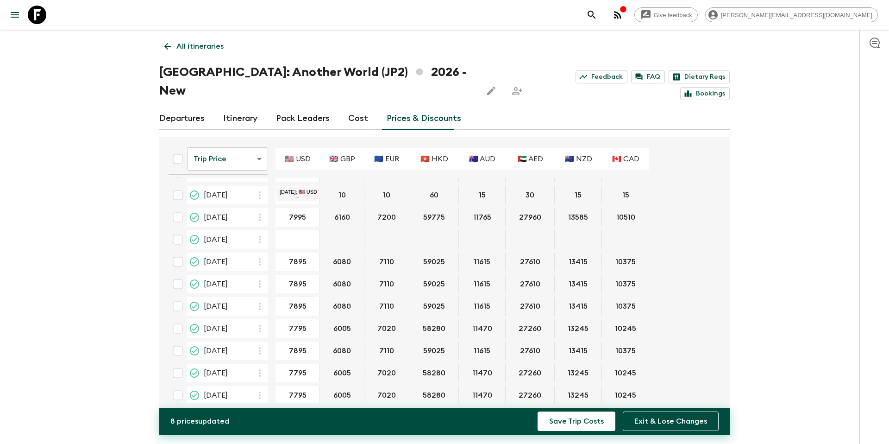
click at [304, 190] on input "8" at bounding box center [297, 195] width 40 height 11
type input "8695"
click at [587, 419] on button "Save Trip Costs" at bounding box center [577, 420] width 78 height 19
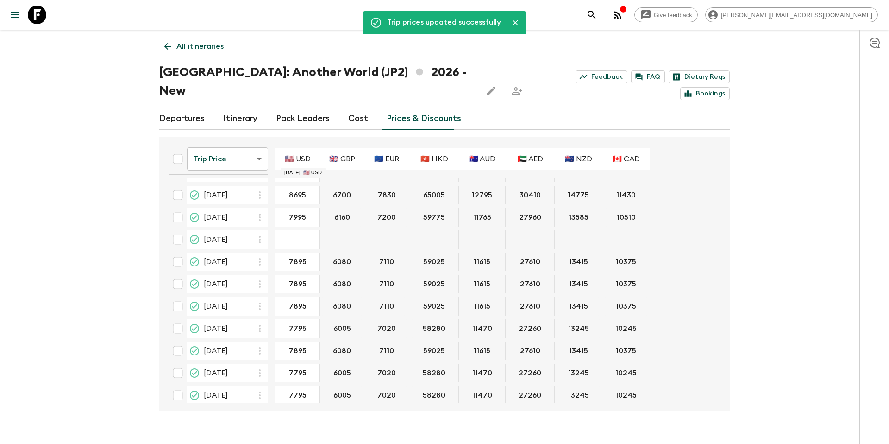
click at [215, 50] on p "All itineraries" at bounding box center [199, 46] width 47 height 11
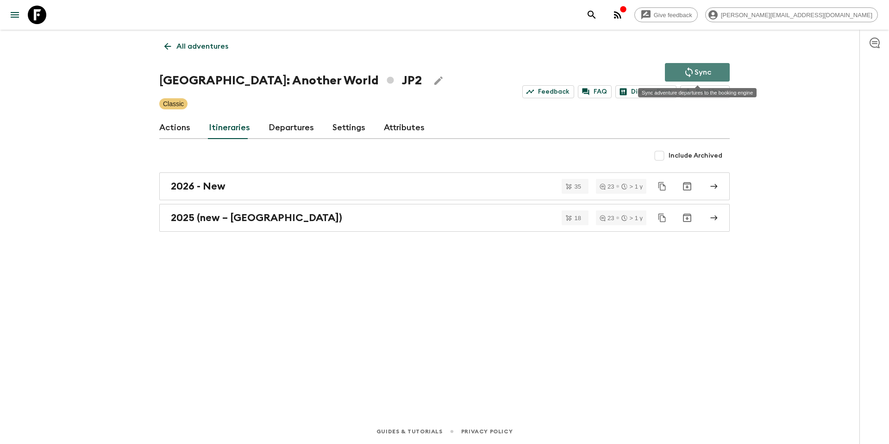
click at [693, 71] on icon "Sync adventure departures to the booking engine" at bounding box center [688, 72] width 11 height 11
click at [215, 45] on p "All adventures" at bounding box center [202, 46] width 52 height 11
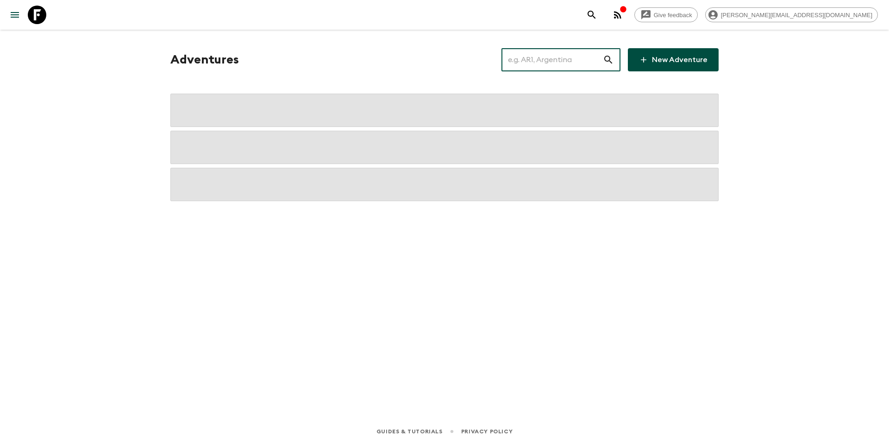
click at [536, 65] on input "text" at bounding box center [551, 60] width 101 height 26
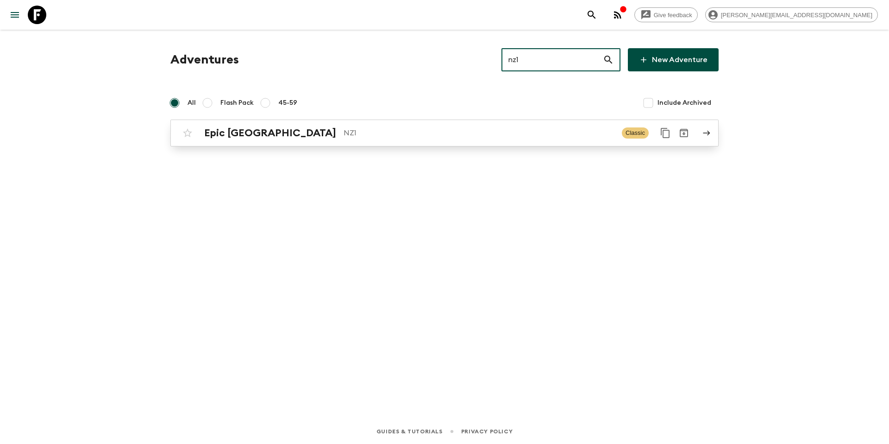
type input "nz1"
click at [364, 140] on div "Epic New Zealand NZ1 Classic" at bounding box center [426, 133] width 496 height 19
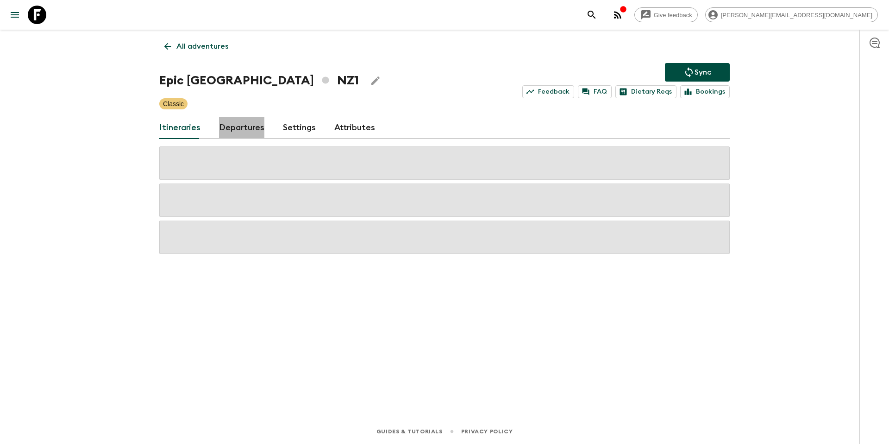
click at [250, 129] on link "Departures" at bounding box center [241, 128] width 45 height 22
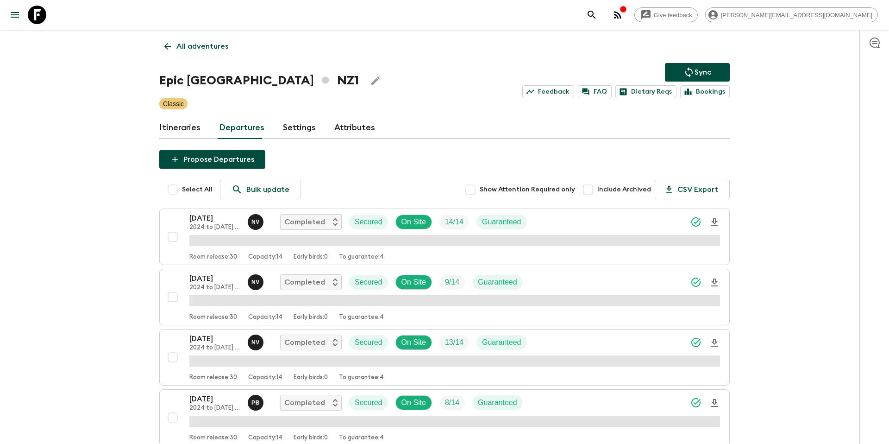
scroll to position [959, 0]
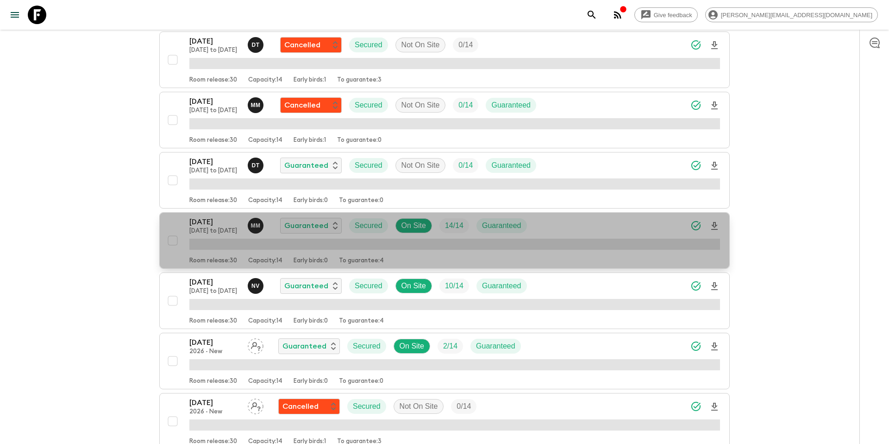
click at [553, 233] on div "[DATE] [DATE] to [DATE] M M Guaranteed Secured On Site 14 / 14 Guaranteed" at bounding box center [454, 225] width 531 height 19
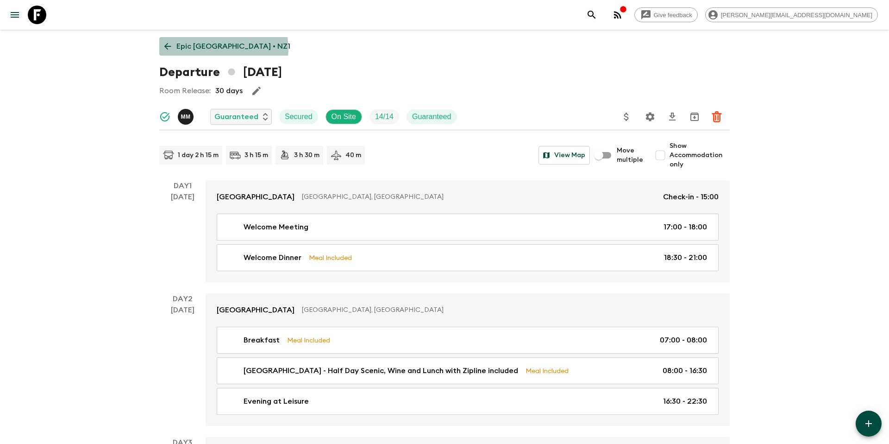
click at [223, 49] on p "Epic [GEOGRAPHIC_DATA] • NZ1" at bounding box center [233, 46] width 114 height 11
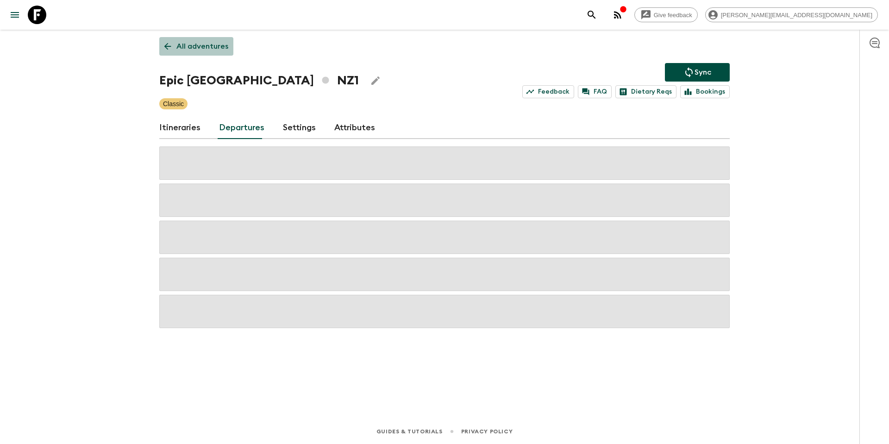
click at [222, 49] on p "All adventures" at bounding box center [202, 46] width 52 height 11
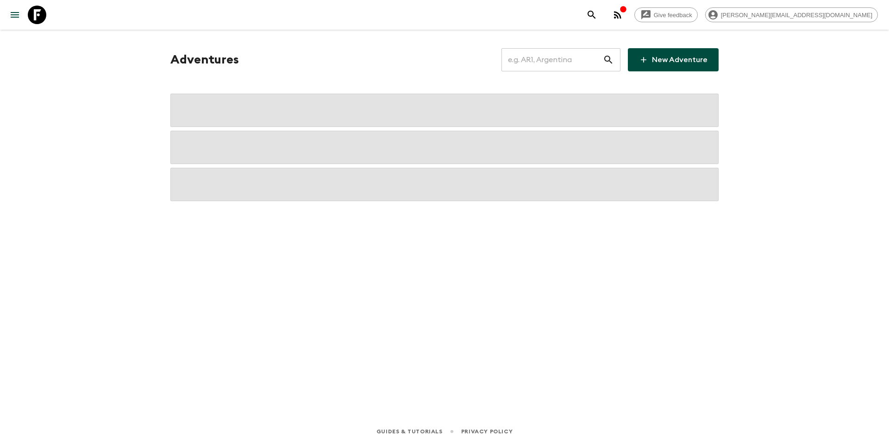
click at [532, 62] on input "text" at bounding box center [551, 60] width 101 height 26
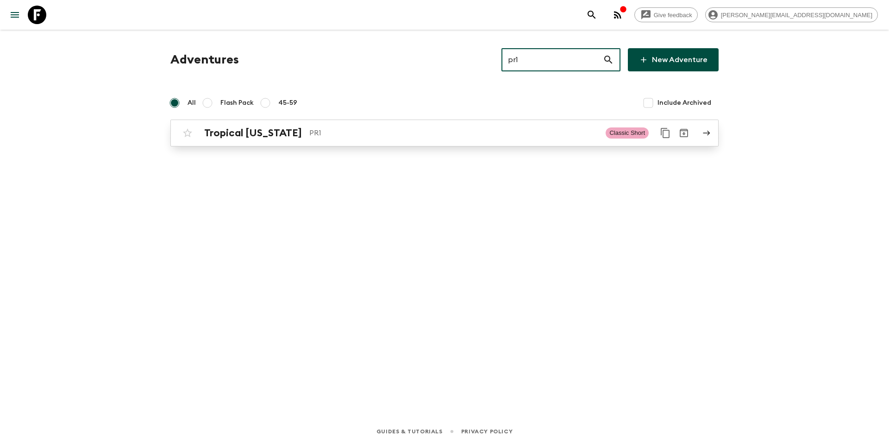
type input "pr1"
click at [388, 134] on p "PR1" at bounding box center [453, 132] width 289 height 11
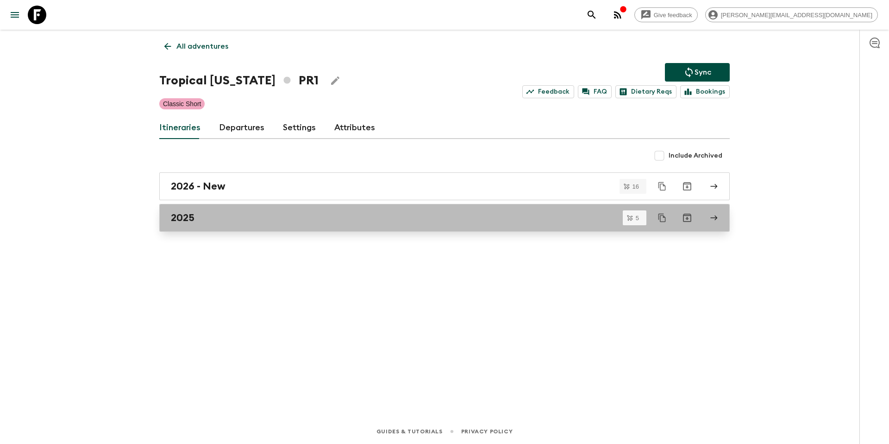
click at [251, 220] on div "2025" at bounding box center [436, 218] width 530 height 12
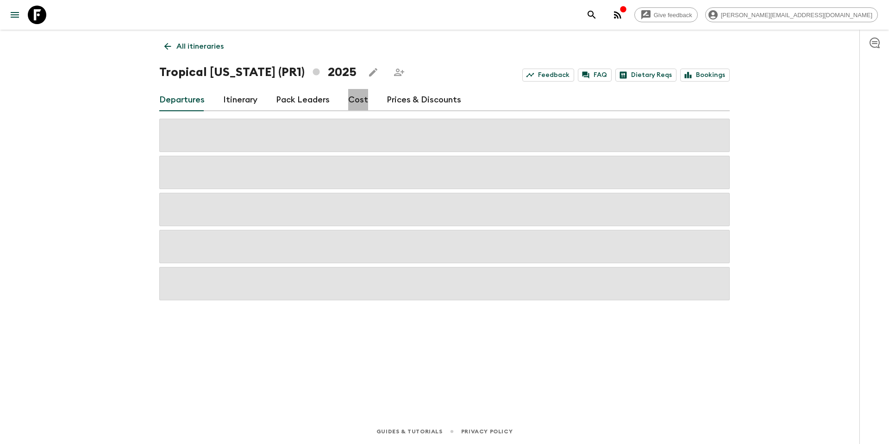
click at [351, 101] on link "Cost" at bounding box center [358, 100] width 20 height 22
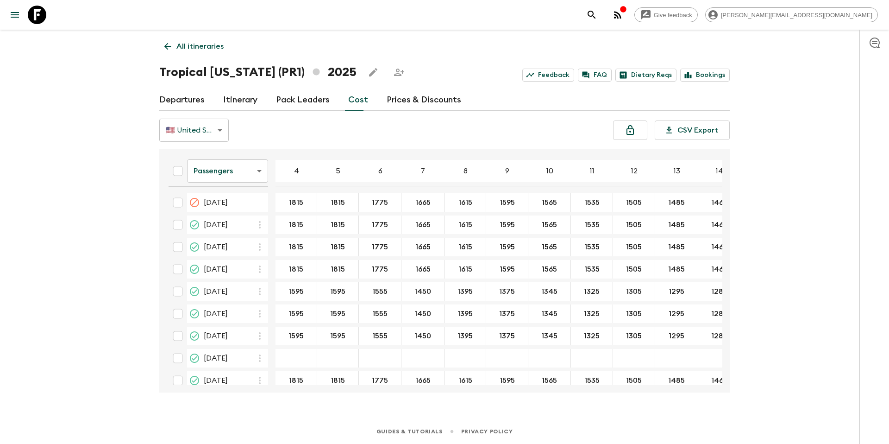
click at [256, 175] on body "Give feedback [PERSON_NAME][EMAIL_ADDRESS][DOMAIN_NAME] All itineraries Tropica…" at bounding box center [444, 222] width 889 height 444
click at [236, 222] on li "Mandatory" at bounding box center [227, 223] width 81 height 15
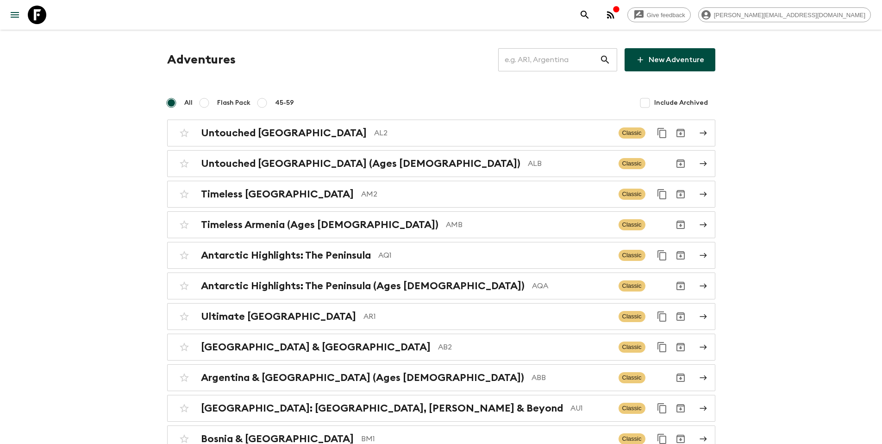
click at [593, 58] on input "text" at bounding box center [548, 60] width 101 height 26
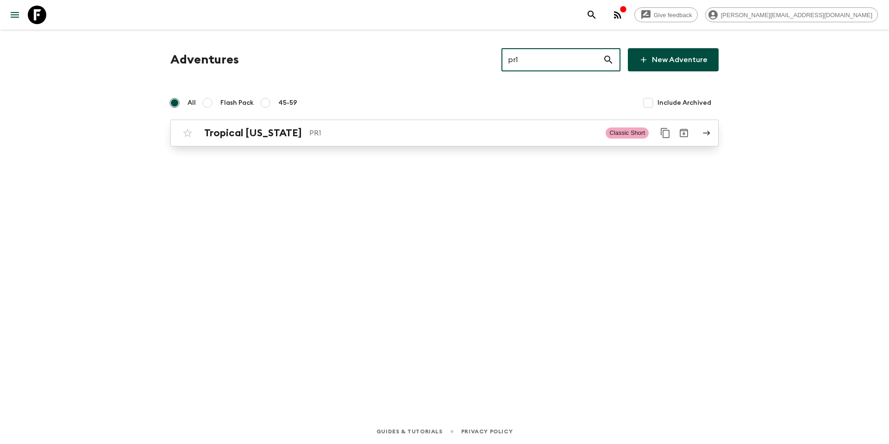
type input "pr1"
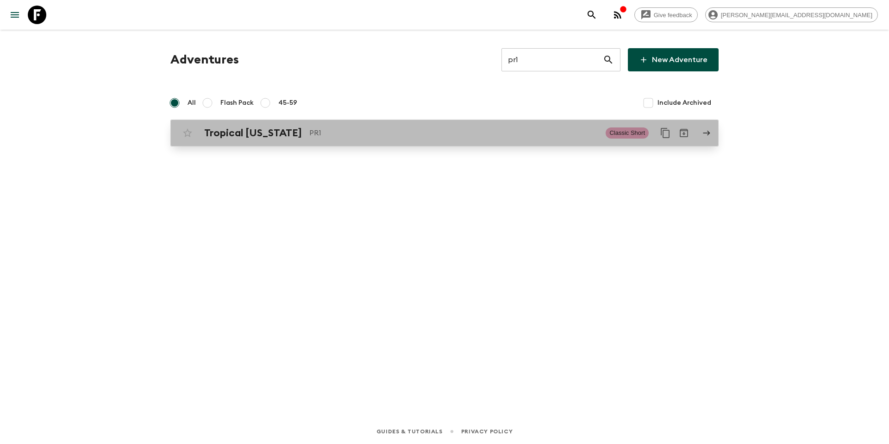
click at [455, 127] on p "PR1" at bounding box center [453, 132] width 289 height 11
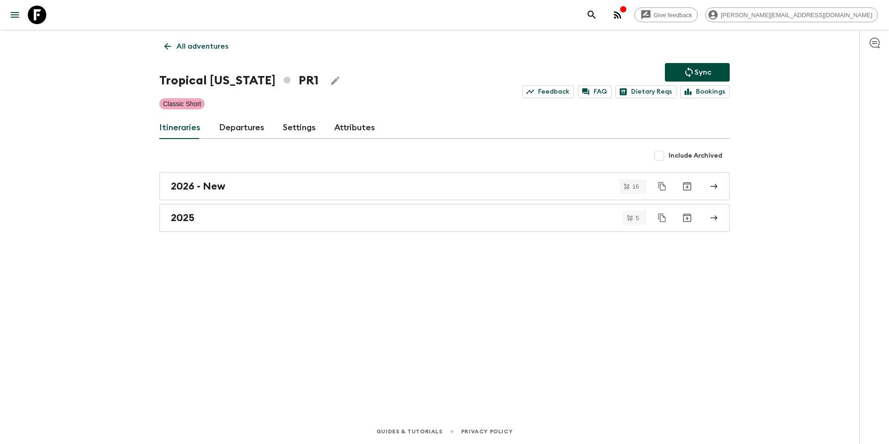
click at [229, 127] on link "Departures" at bounding box center [241, 128] width 45 height 22
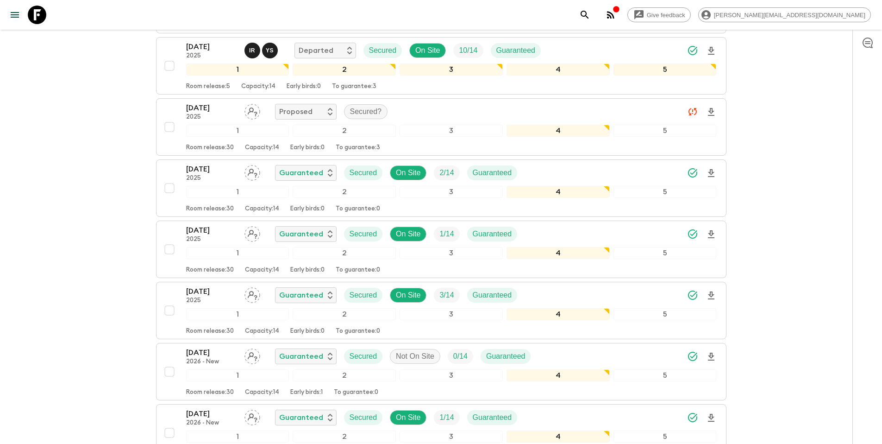
scroll to position [546, 0]
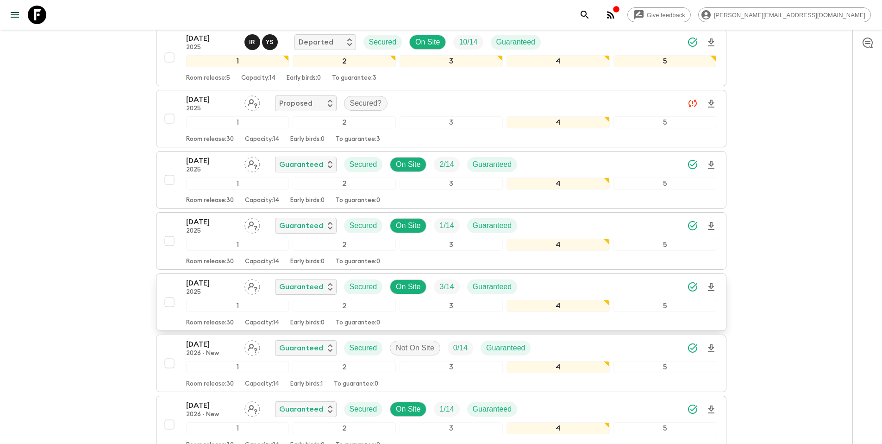
click at [567, 287] on div "30 Dec 2025 2025 Guaranteed Secured On Site 3 / 14 Guaranteed" at bounding box center [451, 286] width 531 height 19
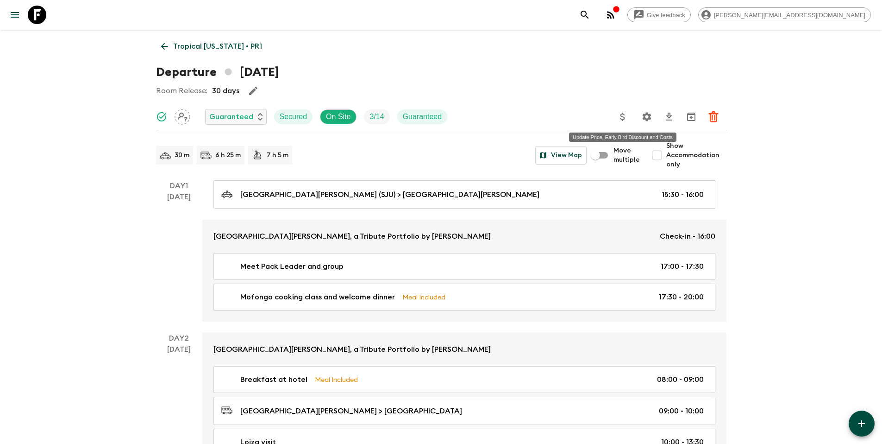
click at [626, 118] on icon "Update Price, Early Bird Discount and Costs" at bounding box center [622, 116] width 11 height 11
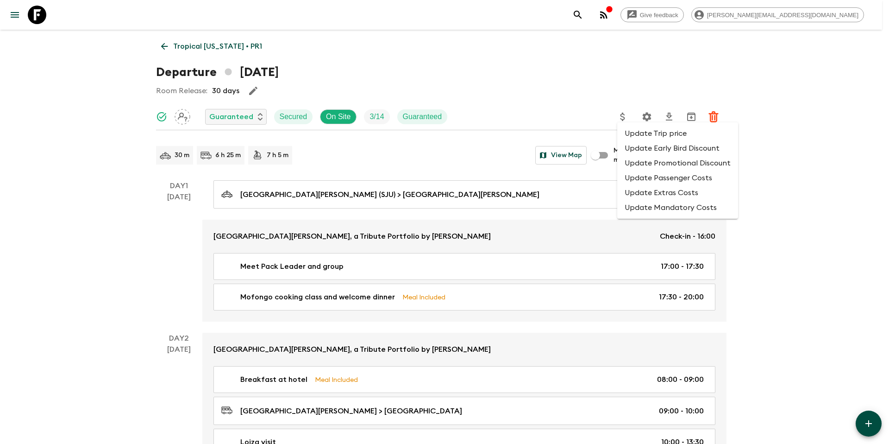
click at [643, 164] on li "Update Promotional Discount" at bounding box center [677, 163] width 121 height 15
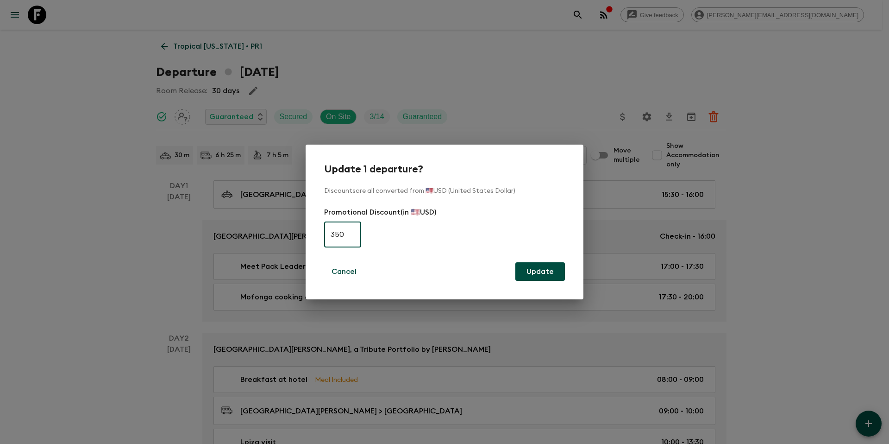
click at [334, 231] on input "350" at bounding box center [342, 234] width 37 height 26
type input "0"
click at [554, 276] on button "Update" at bounding box center [540, 271] width 50 height 19
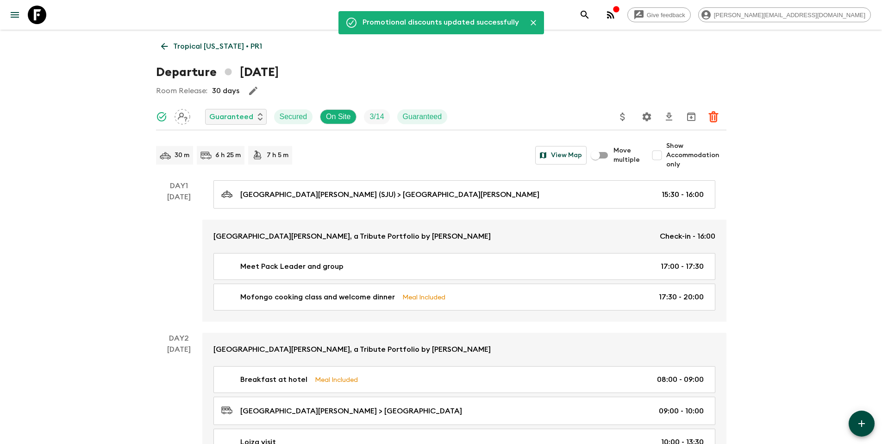
click at [219, 48] on p "Tropical Puerto Rico • PR1" at bounding box center [217, 46] width 89 height 11
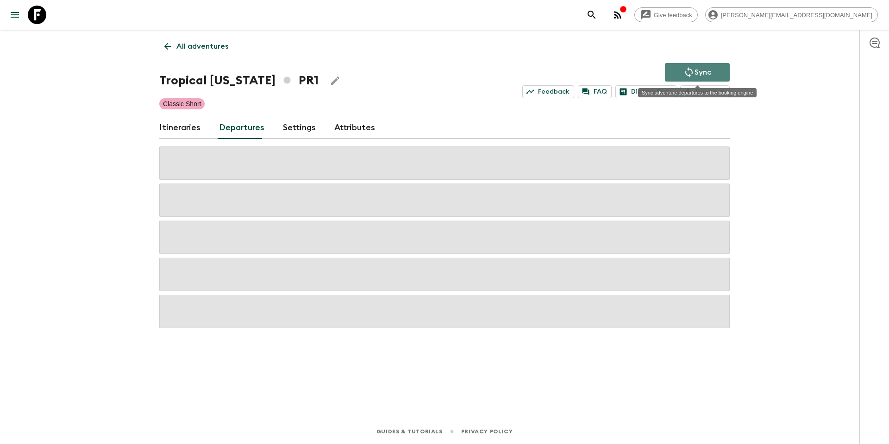
click at [696, 71] on p "Sync" at bounding box center [703, 72] width 17 height 11
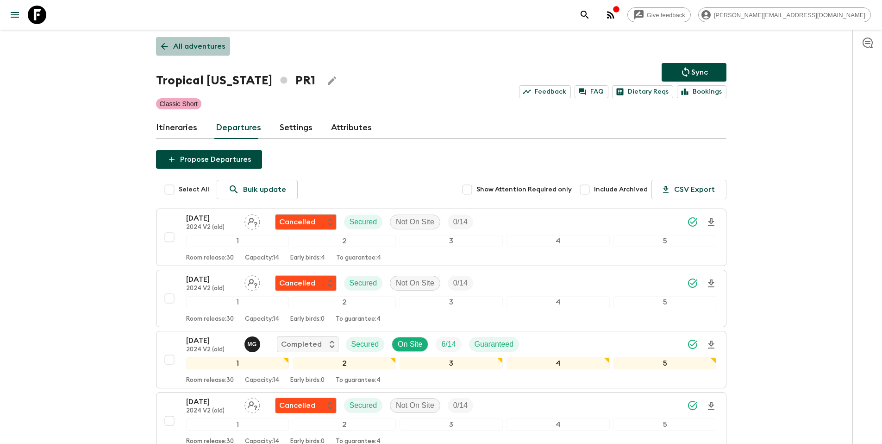
click at [191, 43] on p "All adventures" at bounding box center [199, 46] width 52 height 11
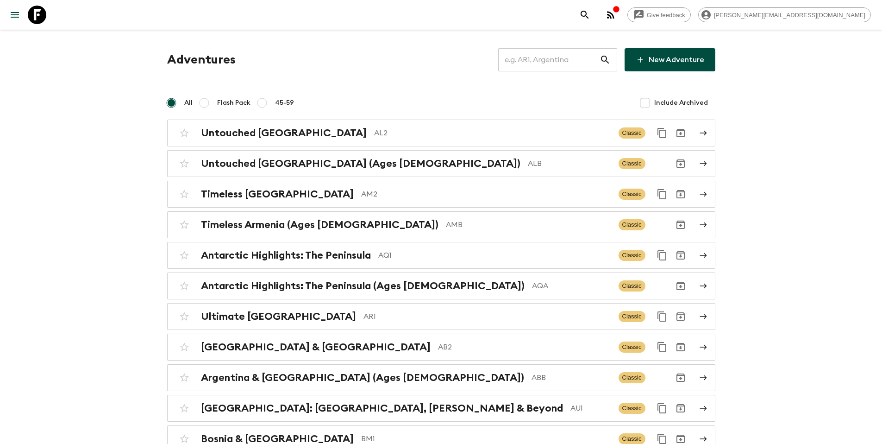
click at [565, 56] on input "text" at bounding box center [548, 60] width 101 height 26
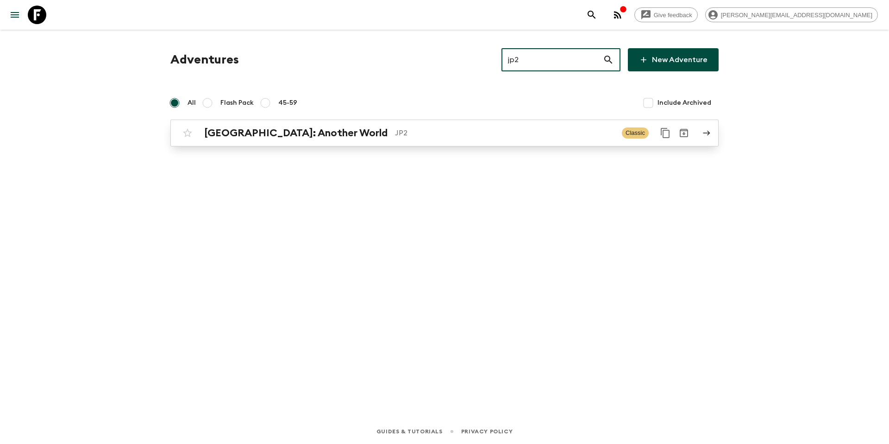
type input "jp2"
click at [448, 140] on div "[GEOGRAPHIC_DATA]: Another World JP2 Classic" at bounding box center [426, 133] width 496 height 19
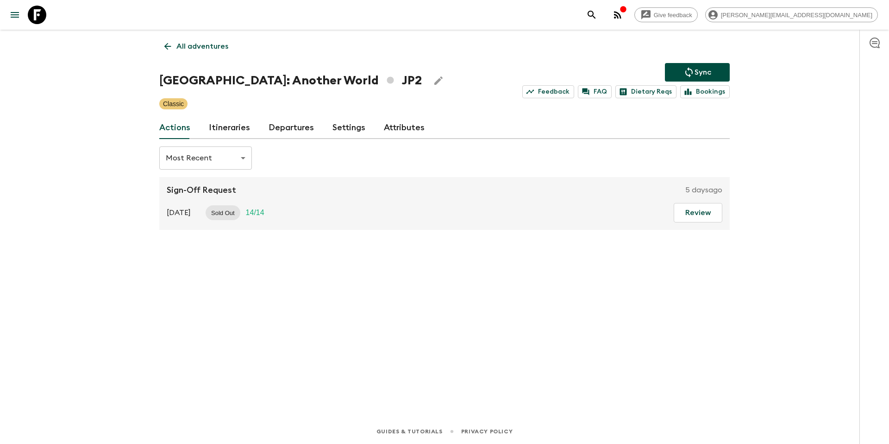
click at [225, 127] on link "Itineraries" at bounding box center [229, 128] width 41 height 22
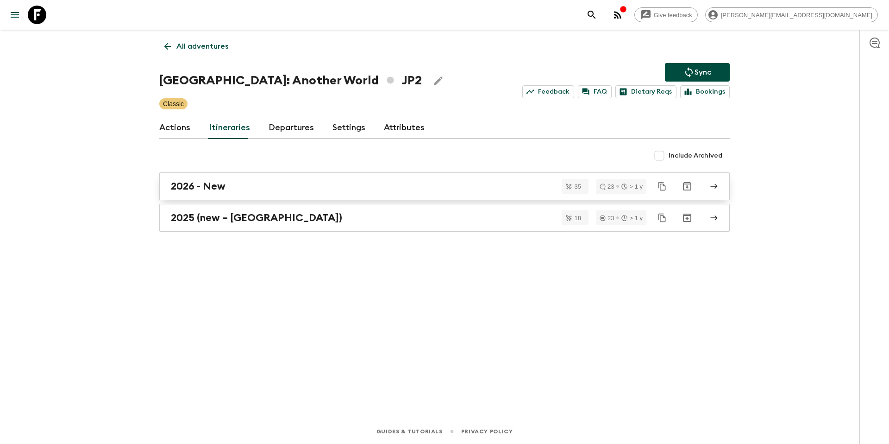
click at [270, 191] on div "2026 - New" at bounding box center [436, 186] width 530 height 12
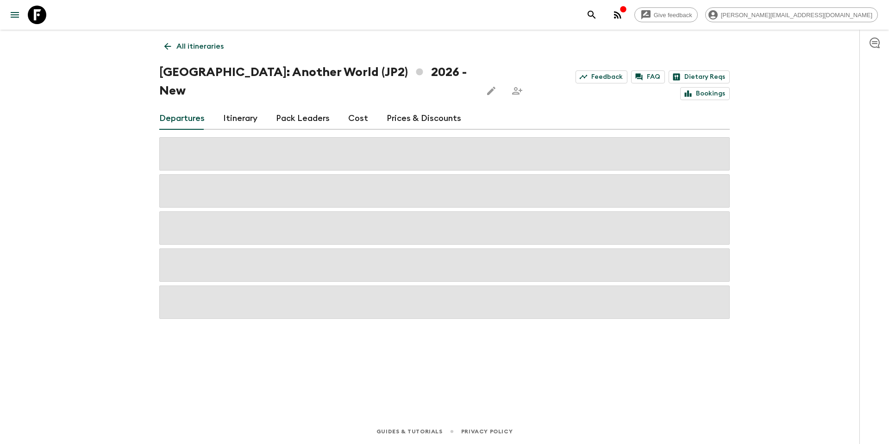
drag, startPoint x: 425, startPoint y: 100, endPoint x: 420, endPoint y: 101, distance: 5.3
click at [425, 107] on link "Prices & Discounts" at bounding box center [424, 118] width 75 height 22
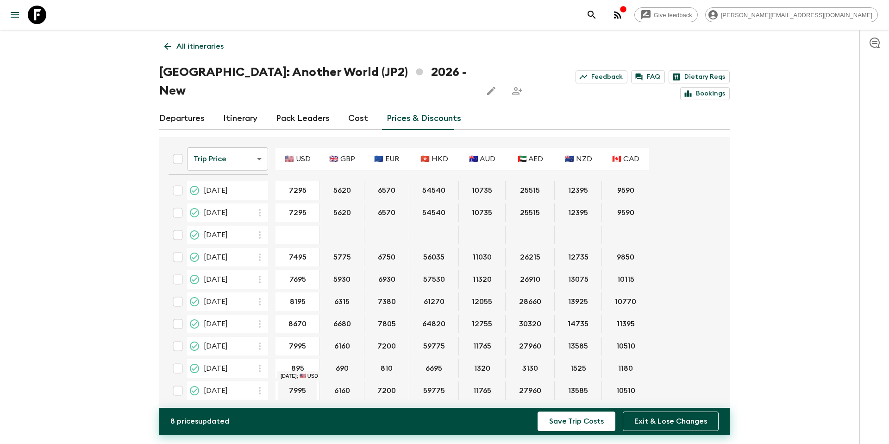
type input "8195"
click at [594, 426] on button "Save Trip Costs" at bounding box center [577, 420] width 78 height 19
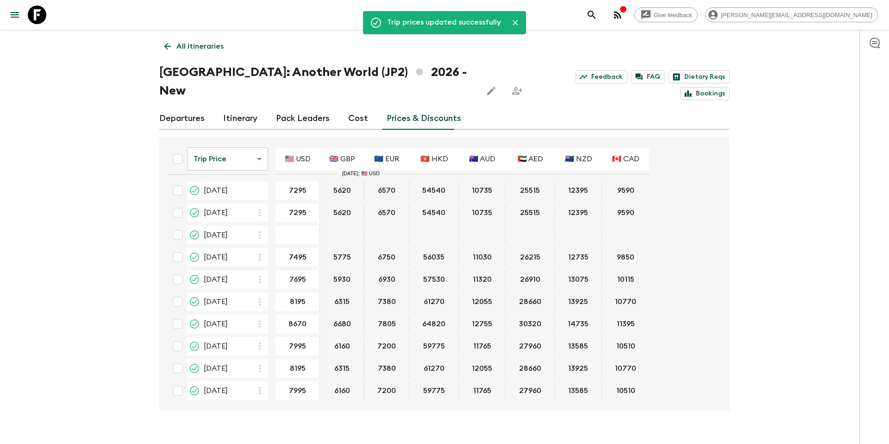
click at [185, 42] on p "All itineraries" at bounding box center [199, 46] width 47 height 11
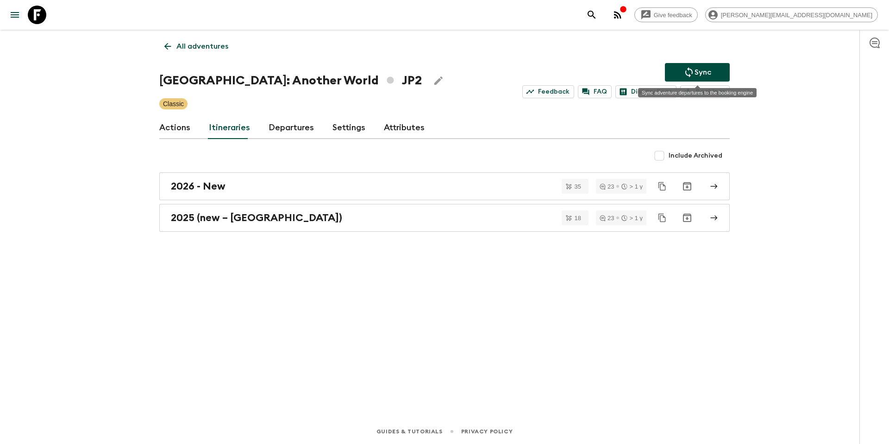
click at [709, 71] on p "Sync" at bounding box center [703, 72] width 17 height 11
click at [224, 46] on p "All adventures" at bounding box center [202, 46] width 52 height 11
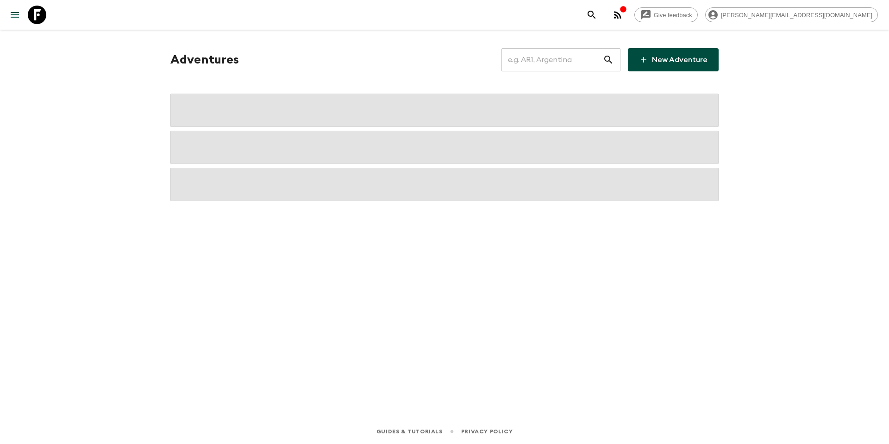
click at [569, 65] on input "text" at bounding box center [551, 60] width 101 height 26
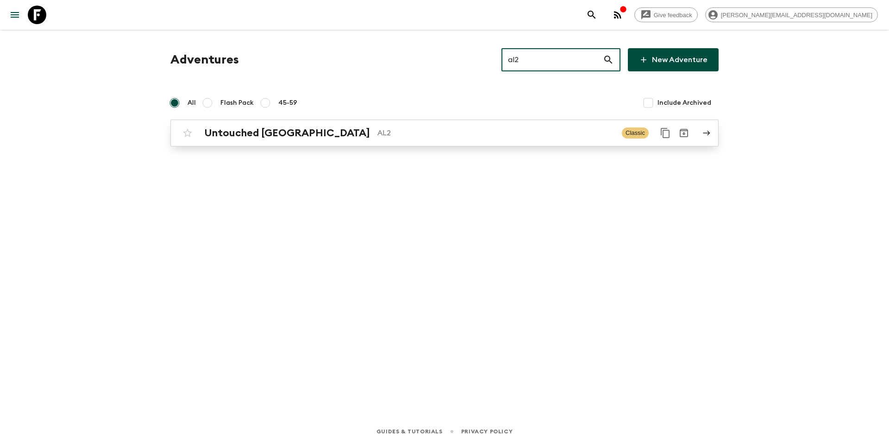
type input "al2"
click at [397, 134] on p "AL2" at bounding box center [495, 132] width 237 height 11
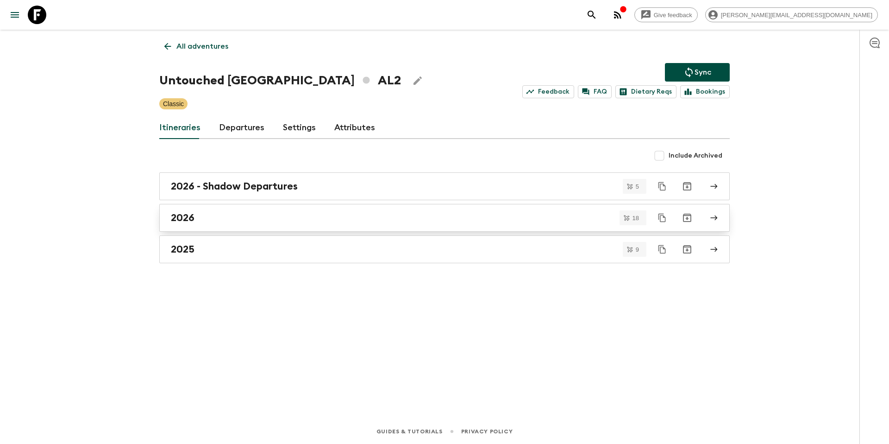
click at [250, 215] on div "2026" at bounding box center [436, 218] width 530 height 12
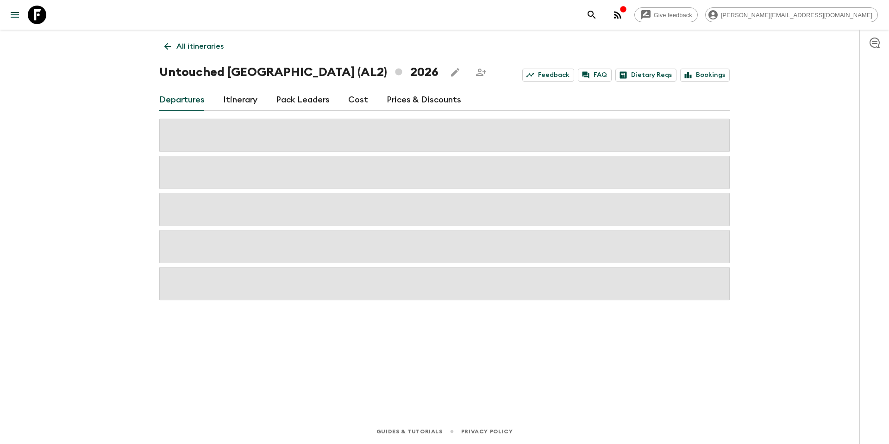
click at [387, 98] on link "Prices & Discounts" at bounding box center [424, 100] width 75 height 22
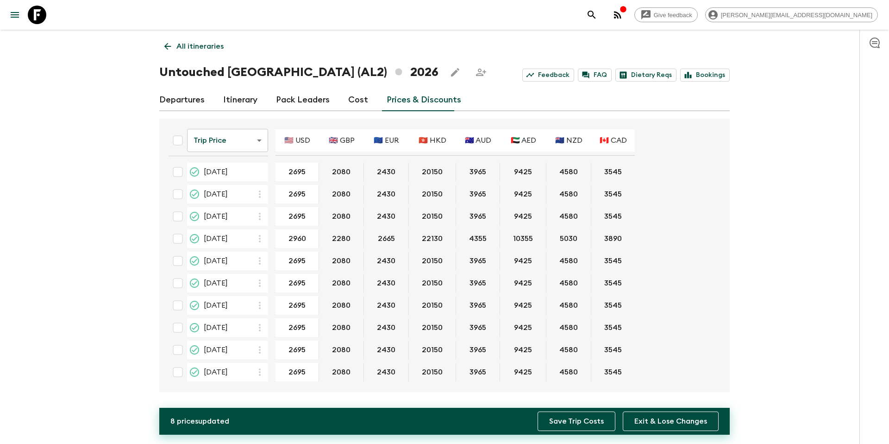
type input "2960"
click at [573, 423] on button "Save Trip Costs" at bounding box center [577, 420] width 78 height 19
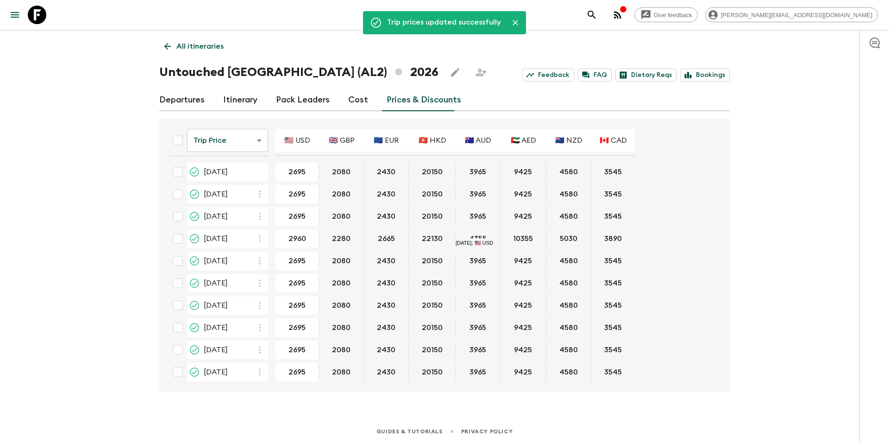
click at [201, 52] on link "All itineraries" at bounding box center [193, 46] width 69 height 19
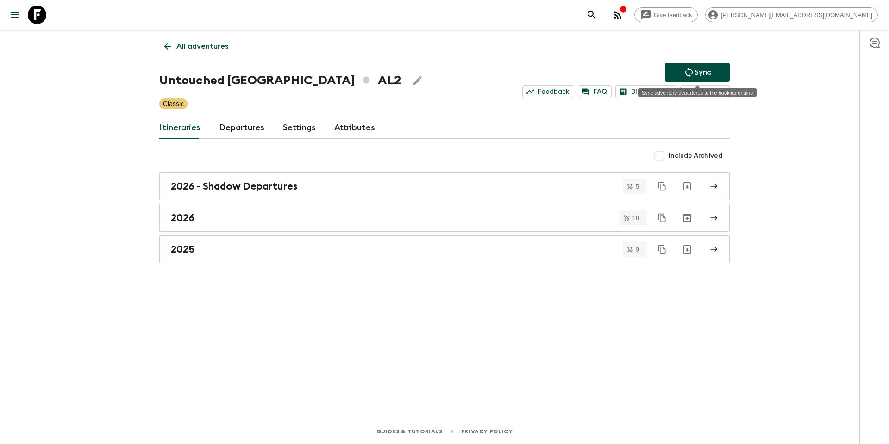
click at [708, 67] on p "Sync" at bounding box center [703, 72] width 17 height 11
click at [231, 59] on div "All adventures Untouched Albania AL2 Sync Feedback FAQ Dietary Reqs Bookings Cl…" at bounding box center [444, 211] width 593 height 363
click at [213, 48] on p "All adventures" at bounding box center [202, 46] width 52 height 11
click at [683, 70] on icon "Sync adventure departures to the booking engine" at bounding box center [688, 72] width 11 height 11
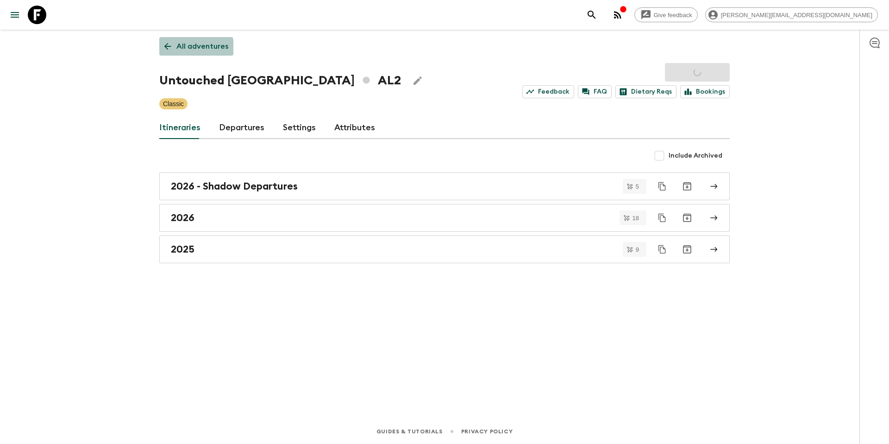
click at [187, 47] on p "All adventures" at bounding box center [202, 46] width 52 height 11
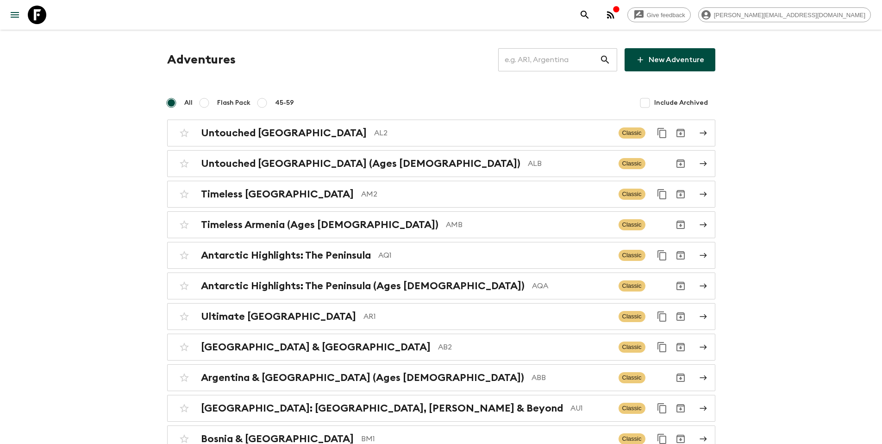
click at [579, 62] on input "text" at bounding box center [548, 60] width 101 height 26
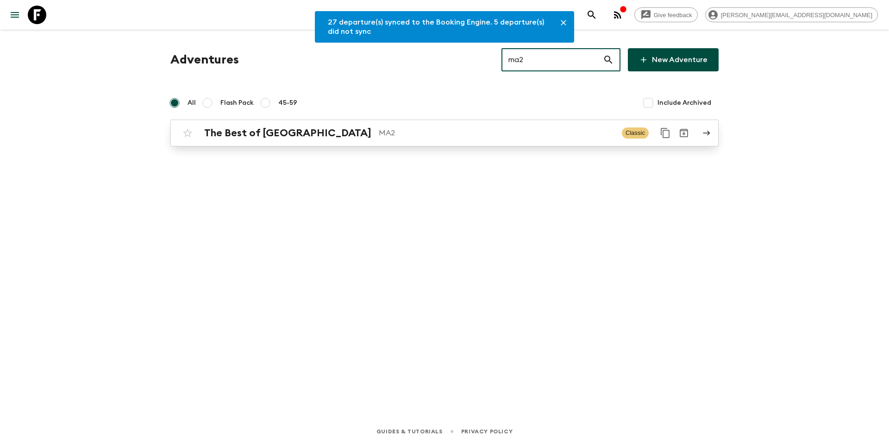
type input "ma2"
click at [338, 139] on div "The Best of Morocco MA2 Classic" at bounding box center [426, 133] width 496 height 19
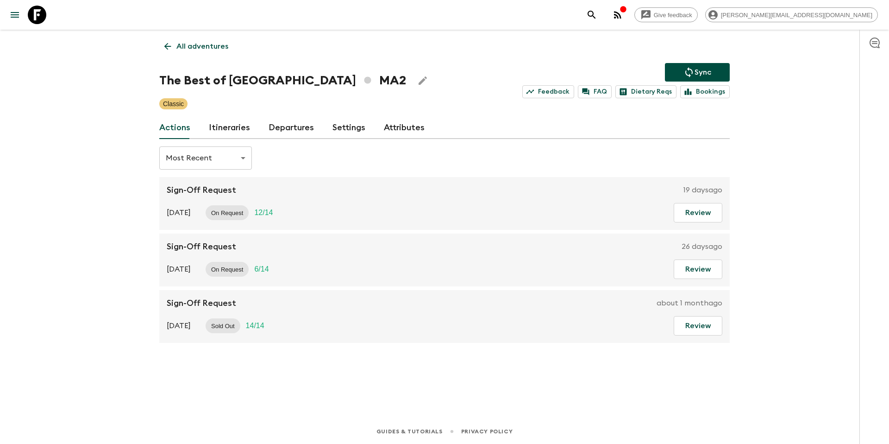
click at [278, 130] on link "Departures" at bounding box center [291, 128] width 45 height 22
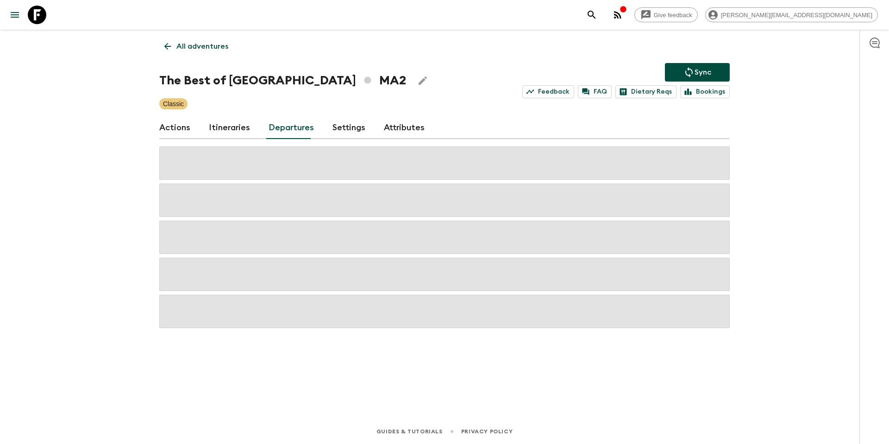
click at [224, 126] on link "Itineraries" at bounding box center [229, 128] width 41 height 22
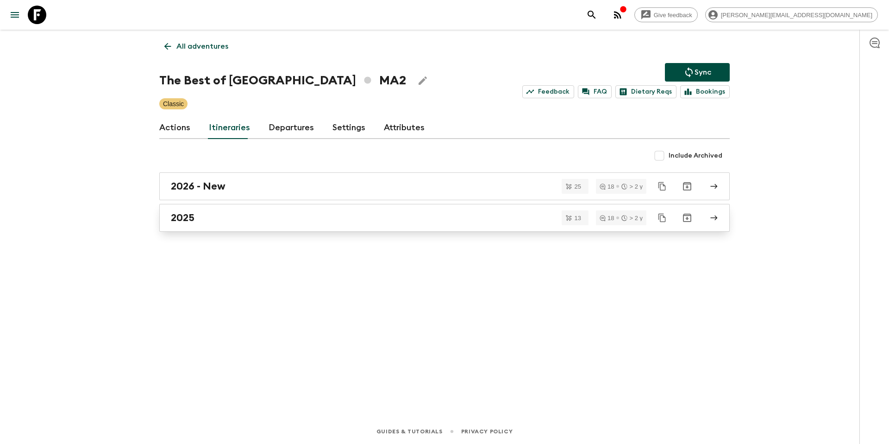
click at [239, 219] on div "2025" at bounding box center [436, 218] width 530 height 12
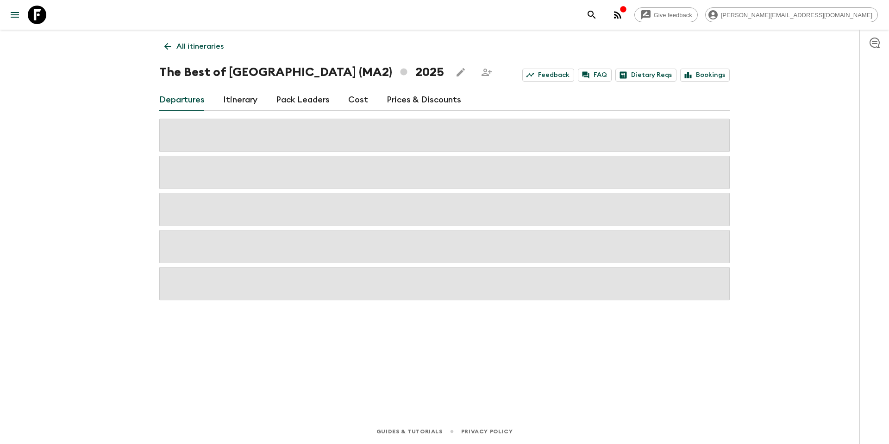
click at [428, 98] on link "Prices & Discounts" at bounding box center [424, 100] width 75 height 22
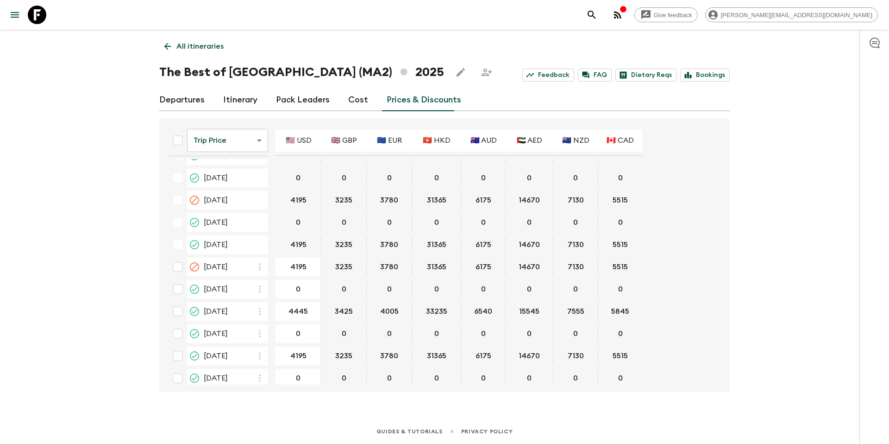
scroll to position [823, 0]
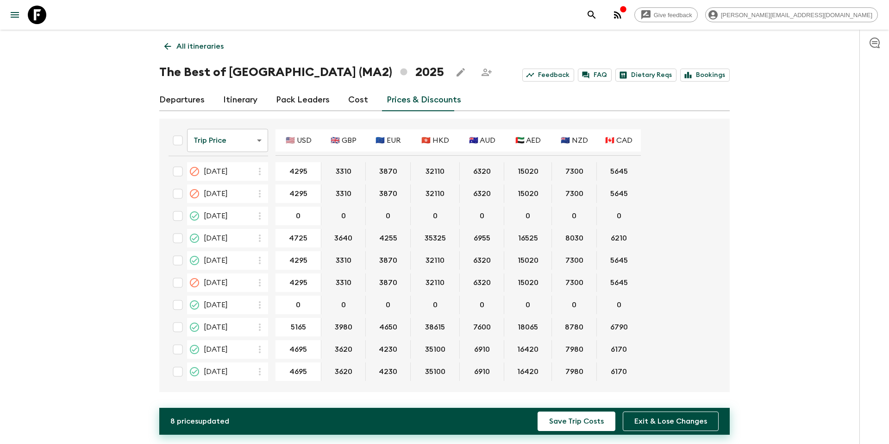
type input "4725"
click at [589, 426] on button "Save Trip Costs" at bounding box center [577, 420] width 78 height 19
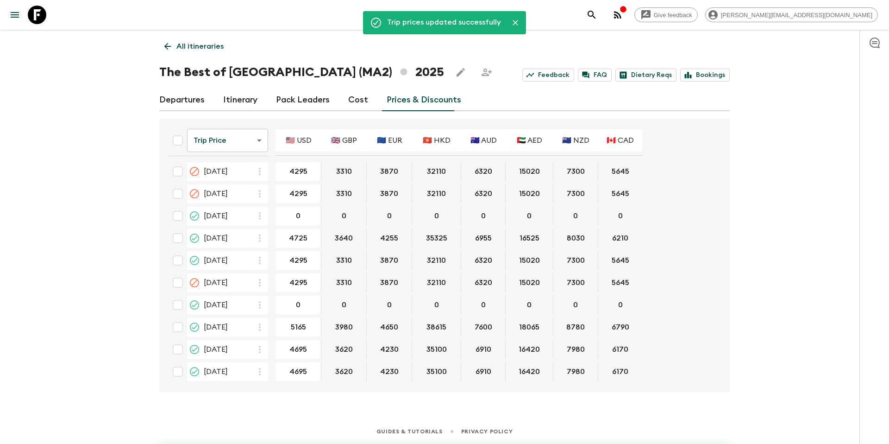
click at [206, 48] on p "All itineraries" at bounding box center [199, 46] width 47 height 11
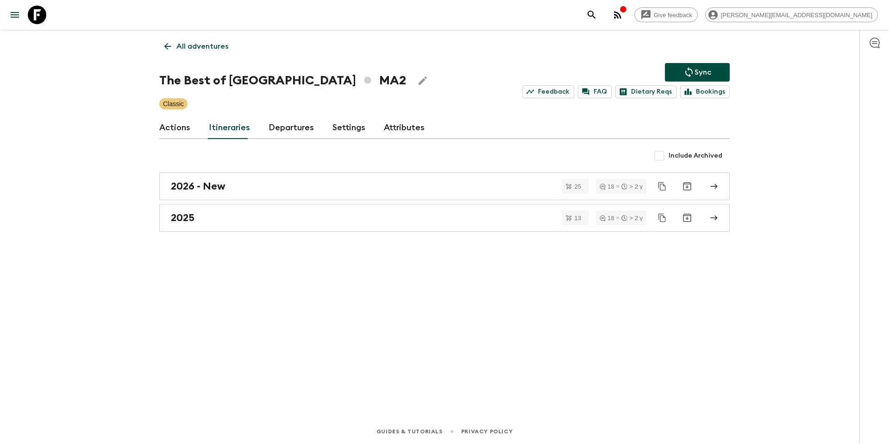
click at [699, 71] on p "Sync" at bounding box center [703, 72] width 17 height 11
click at [707, 66] on button "Sync" at bounding box center [697, 72] width 65 height 19
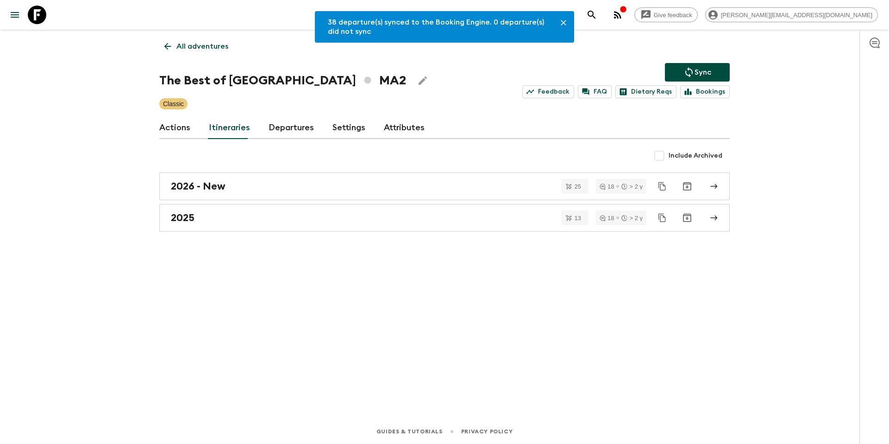
click at [196, 49] on p "All adventures" at bounding box center [202, 46] width 52 height 11
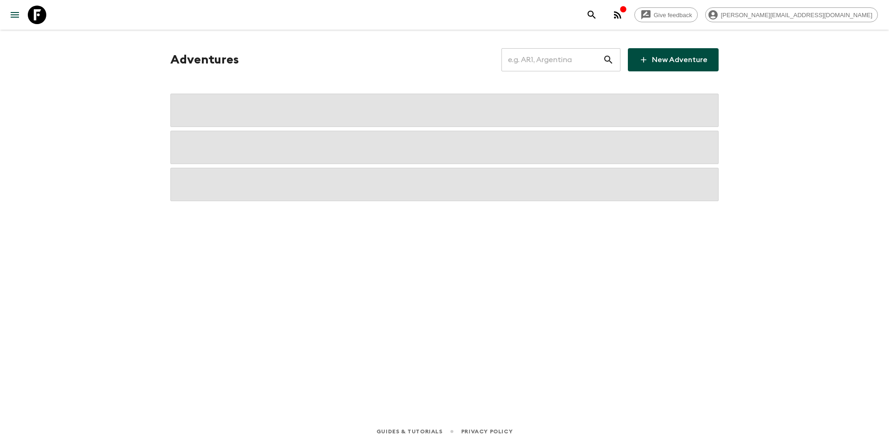
click at [557, 65] on input "text" at bounding box center [551, 60] width 101 height 26
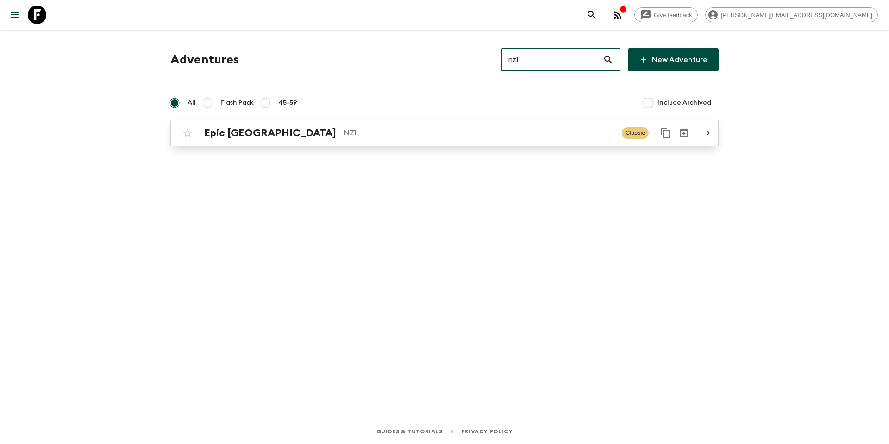
type input "nz1"
click at [363, 130] on p "NZ1" at bounding box center [479, 132] width 271 height 11
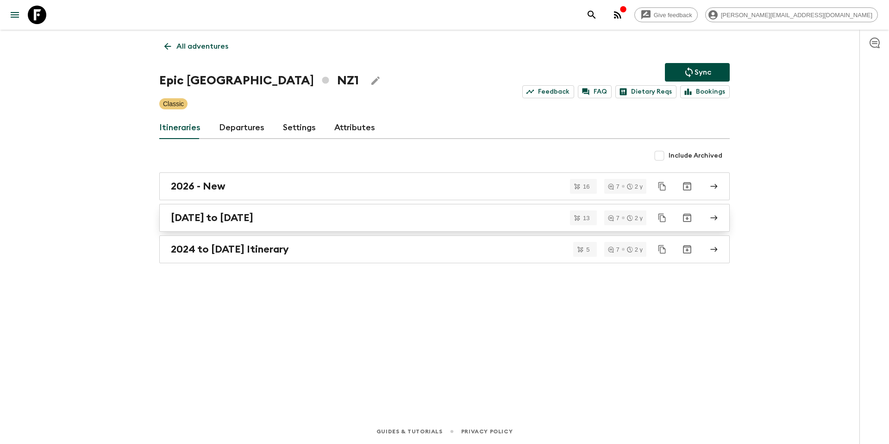
click at [330, 217] on div "[DATE] to [DATE]" at bounding box center [436, 218] width 530 height 12
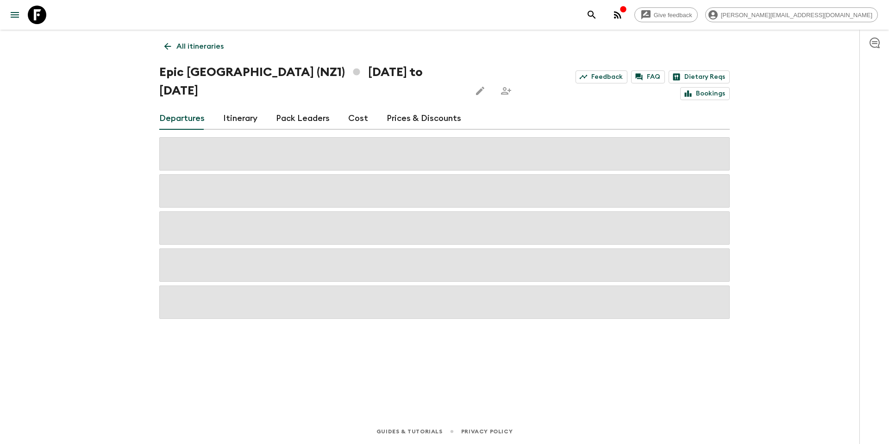
click at [422, 107] on link "Prices & Discounts" at bounding box center [424, 118] width 75 height 22
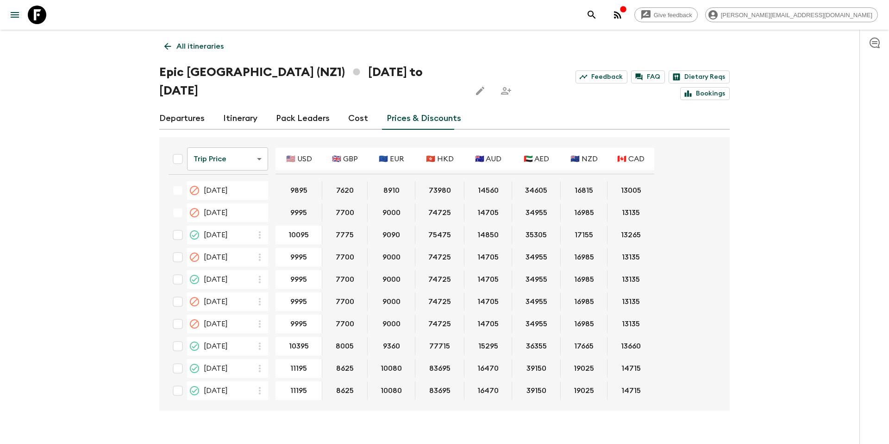
scroll to position [67, 0]
click at [297, 363] on input "11195" at bounding box center [298, 368] width 43 height 11
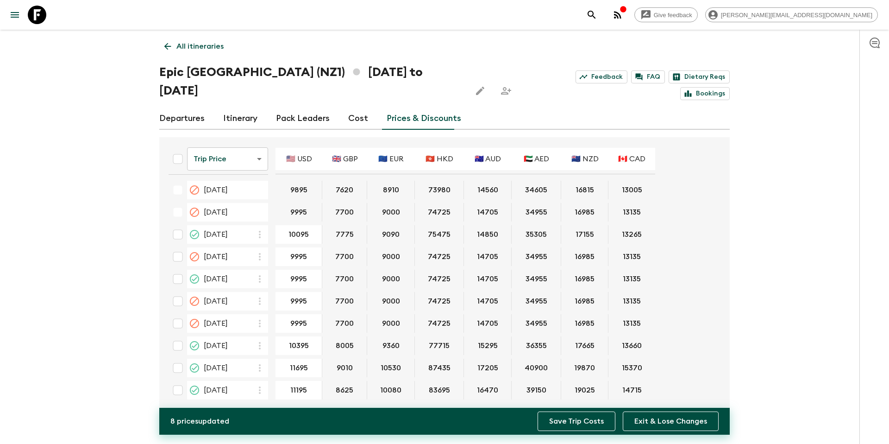
type input "11695"
click at [574, 420] on button "Save Trip Costs" at bounding box center [577, 420] width 78 height 19
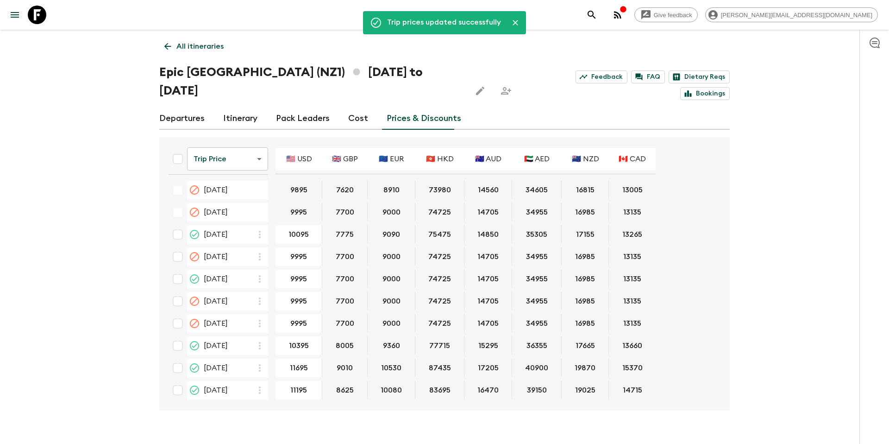
click at [203, 45] on p "All itineraries" at bounding box center [199, 46] width 47 height 11
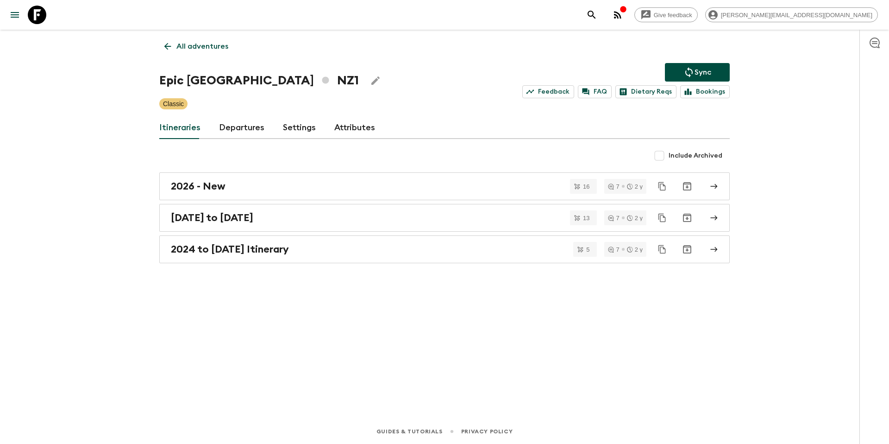
click at [684, 71] on icon "Sync adventure departures to the booking engine" at bounding box center [688, 72] width 11 height 11
click at [672, 69] on button "Sync" at bounding box center [697, 72] width 65 height 19
